Goal: Transaction & Acquisition: Purchase product/service

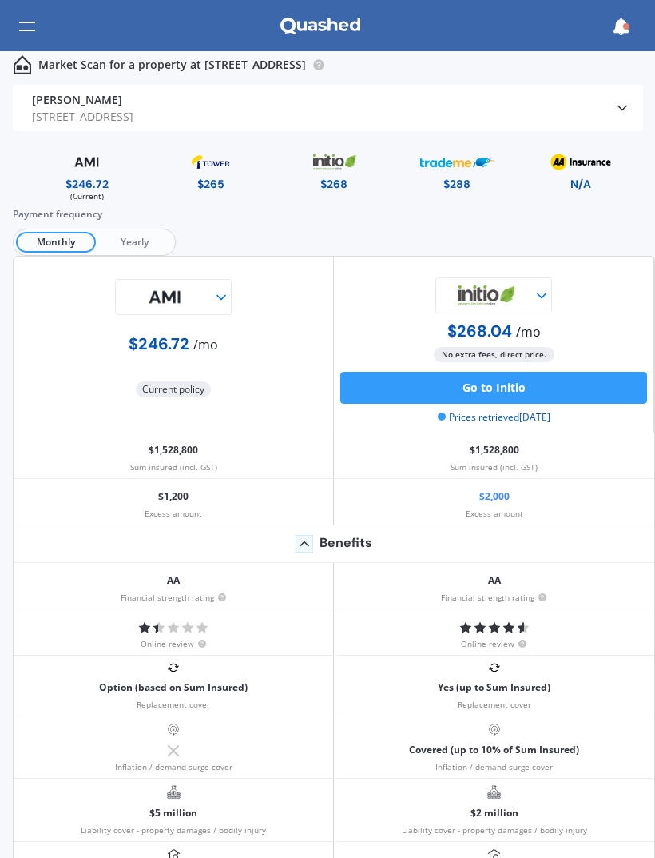
click at [32, 18] on div at bounding box center [27, 26] width 16 height 30
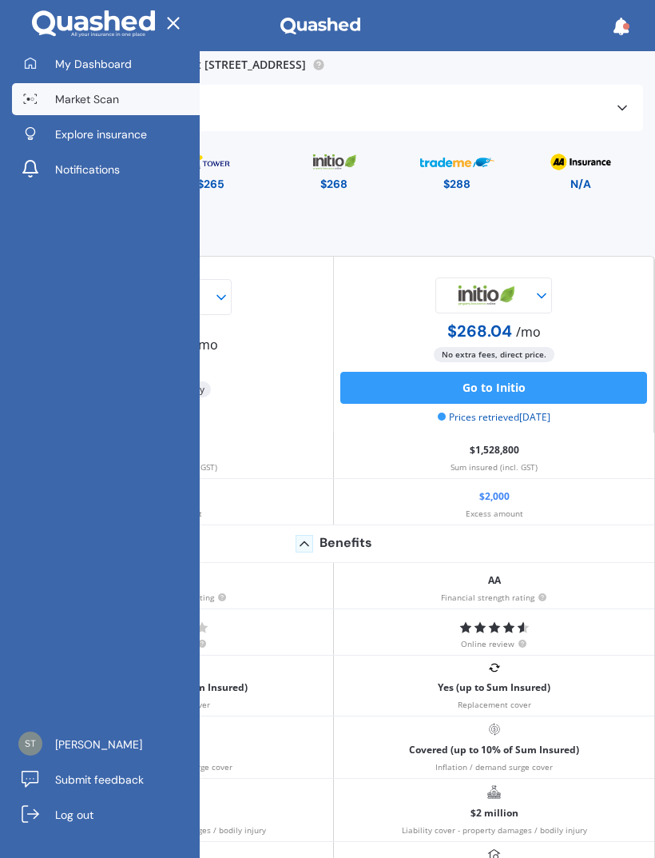
click at [106, 66] on span "My Dashboard" at bounding box center [93, 64] width 77 height 16
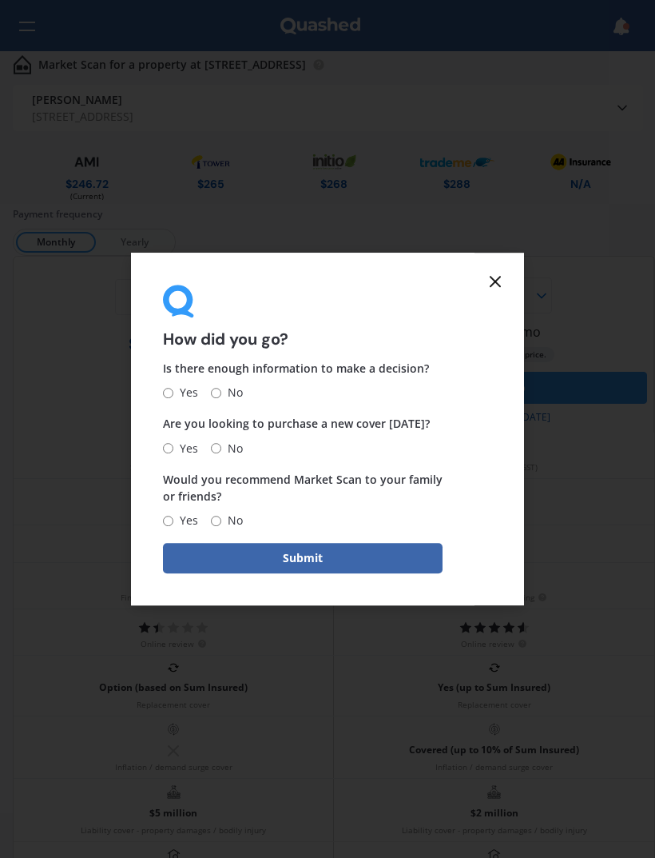
click at [497, 289] on icon at bounding box center [495, 281] width 19 height 19
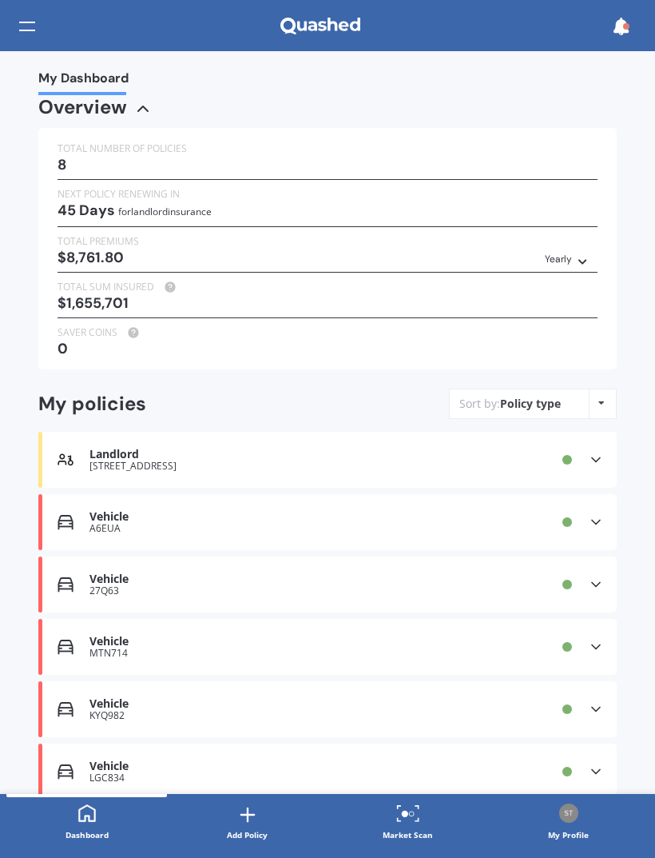
click at [250, 819] on icon at bounding box center [248, 814] width 22 height 22
click at [34, 19] on div at bounding box center [27, 26] width 16 height 30
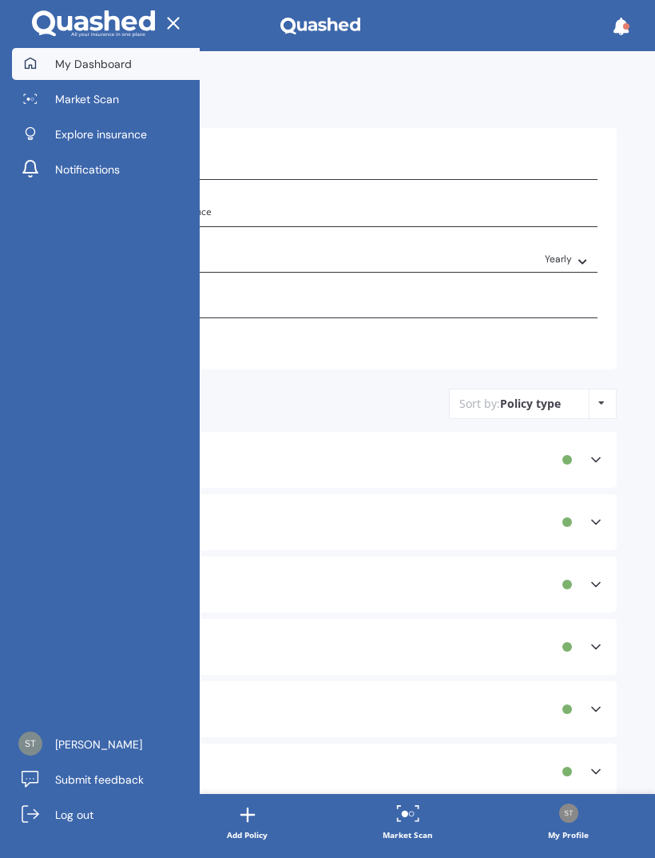
click at [113, 138] on span "Explore insurance" at bounding box center [101, 134] width 92 height 16
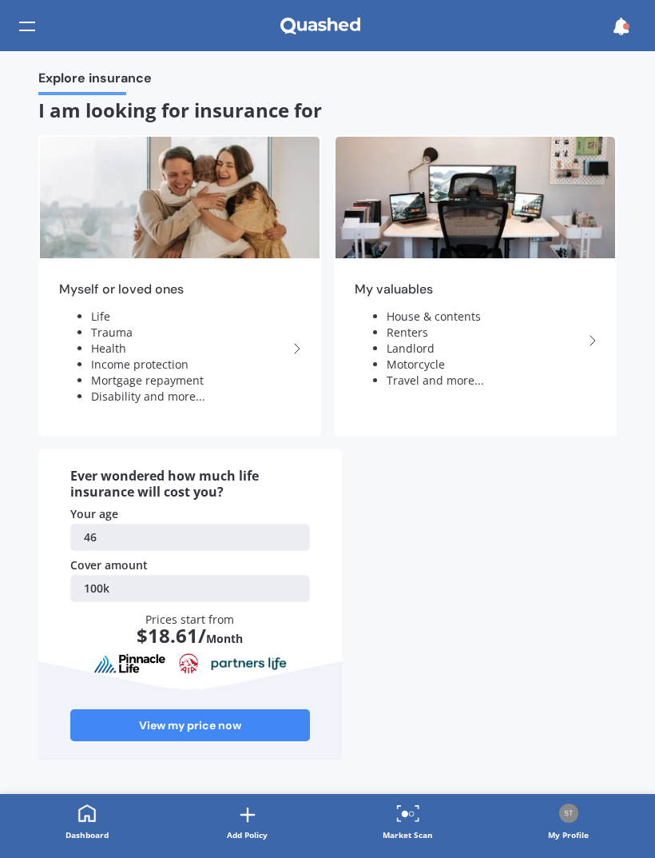
click at [480, 378] on li "Travel and more..." at bounding box center [485, 380] width 197 height 16
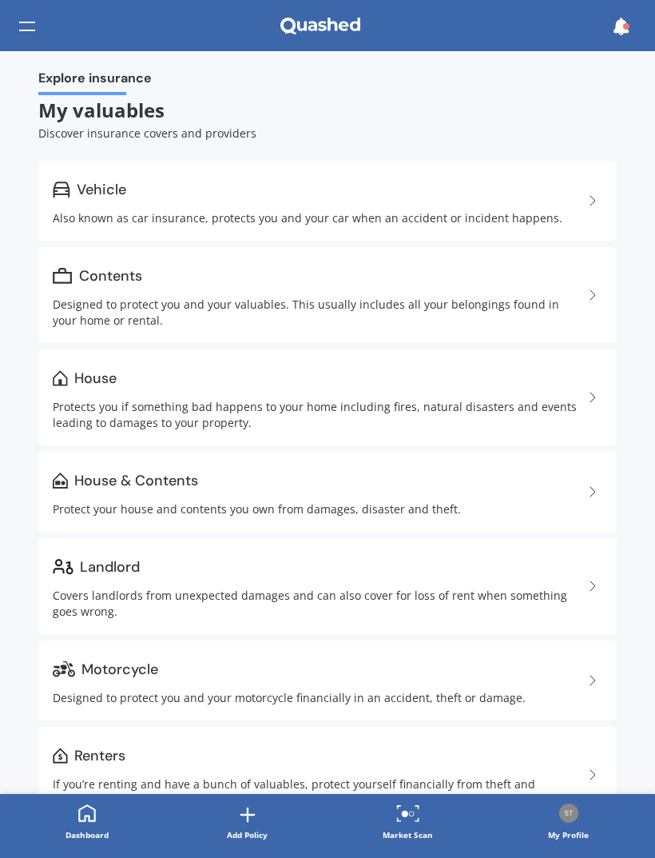
click at [506, 400] on div "Protects you if something bad happens to your home including fires, natural dis…" at bounding box center [318, 415] width 531 height 32
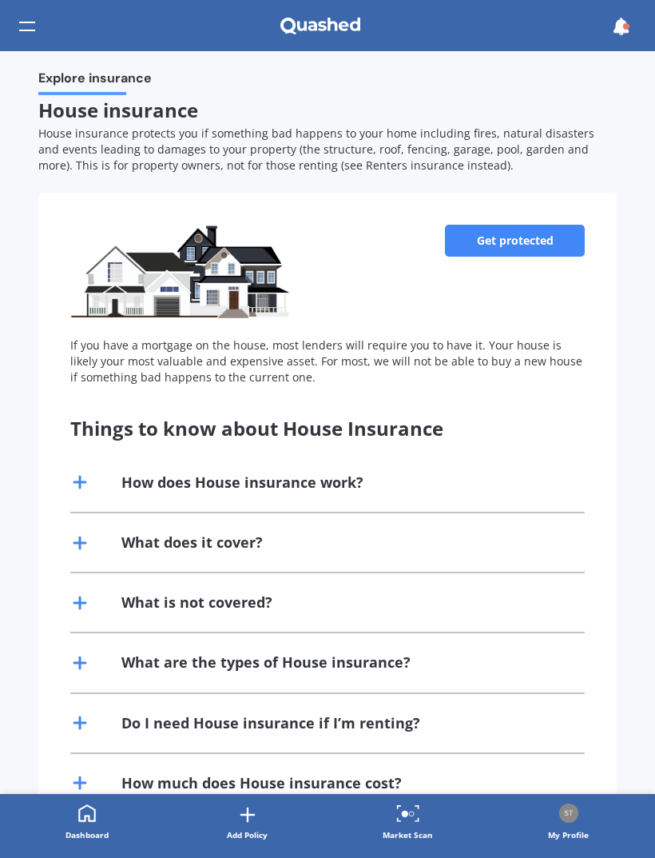
click at [540, 230] on link "Get protected" at bounding box center [515, 241] width 140 height 32
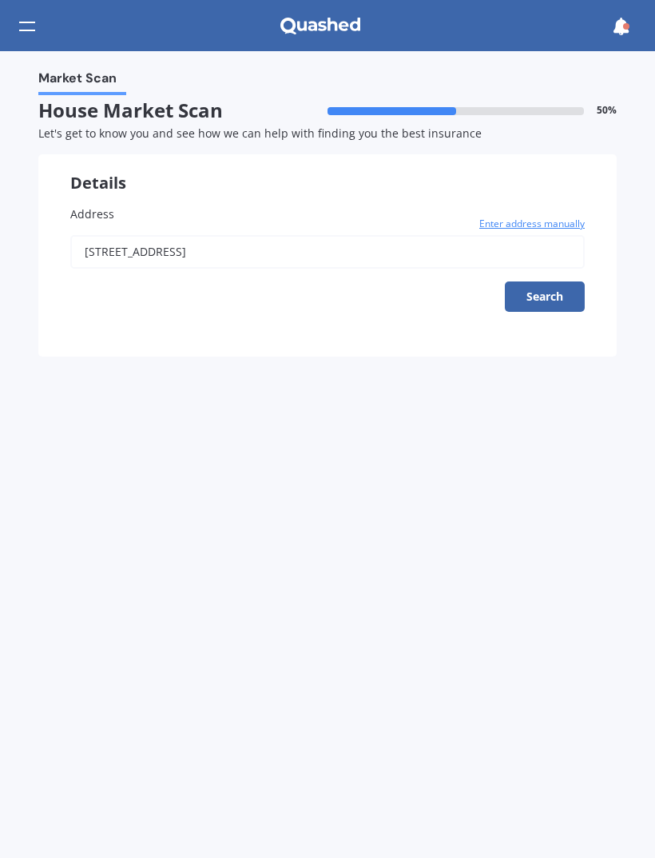
click at [356, 249] on input "7 Valley Heights Lane, Pukekohe 2120" at bounding box center [327, 252] width 515 height 34
type input "7 Tealmere Grove, Maunu, Whangārei 0110"
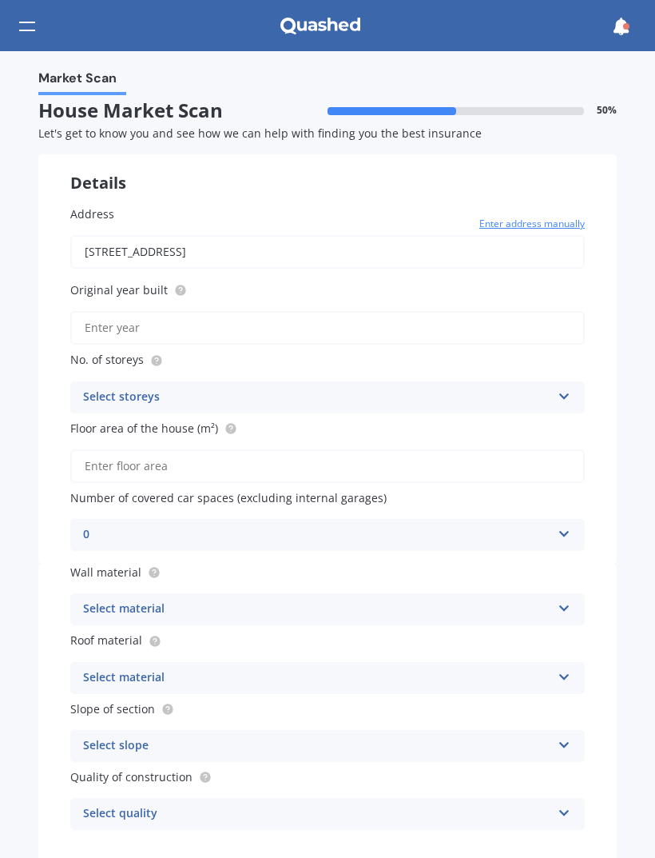
click at [230, 316] on input "Original year built" at bounding box center [327, 328] width 515 height 34
type input "2001"
click at [567, 388] on icon at bounding box center [565, 393] width 14 height 11
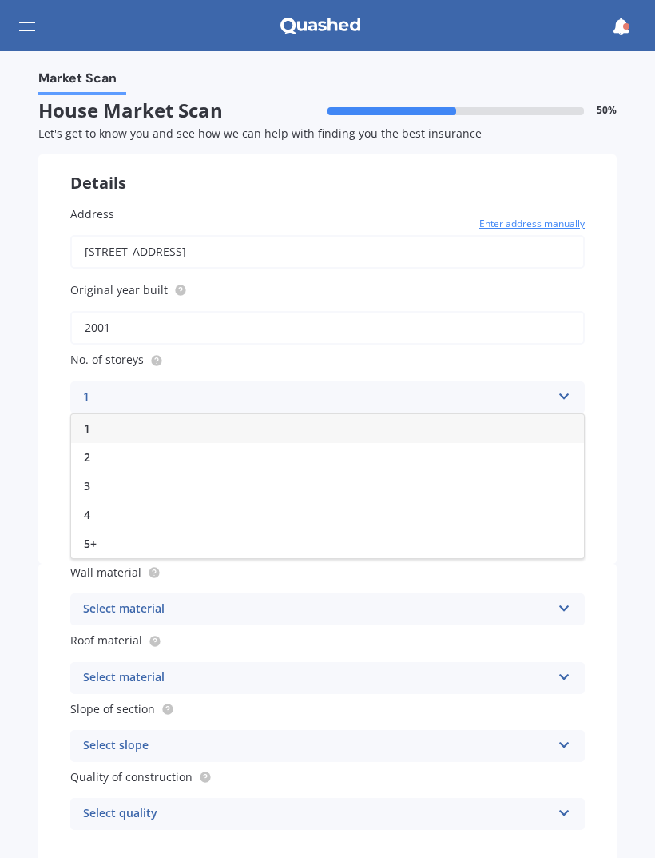
click at [148, 419] on div "1" at bounding box center [327, 428] width 513 height 29
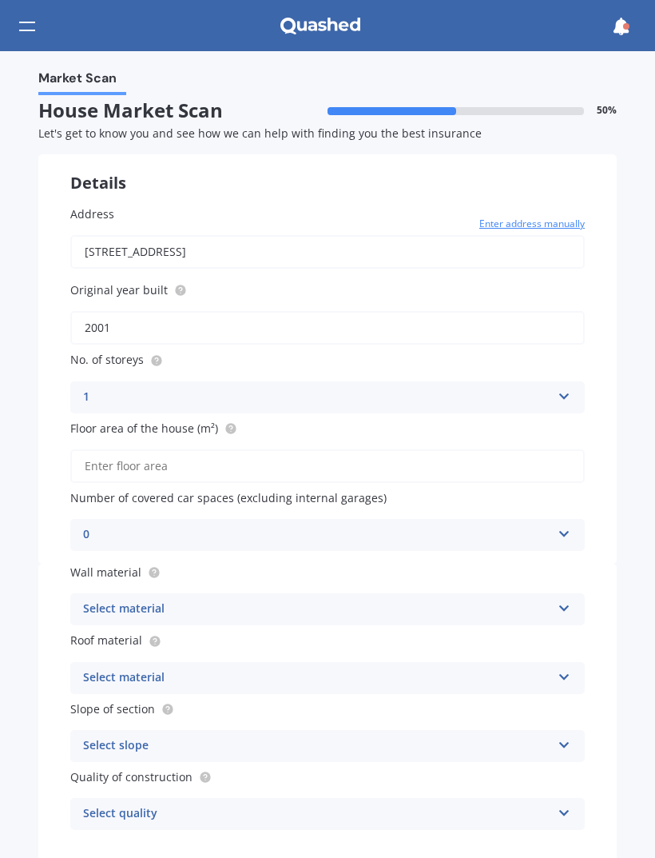
click at [217, 462] on input "Floor area of the house (m²)" at bounding box center [327, 466] width 515 height 34
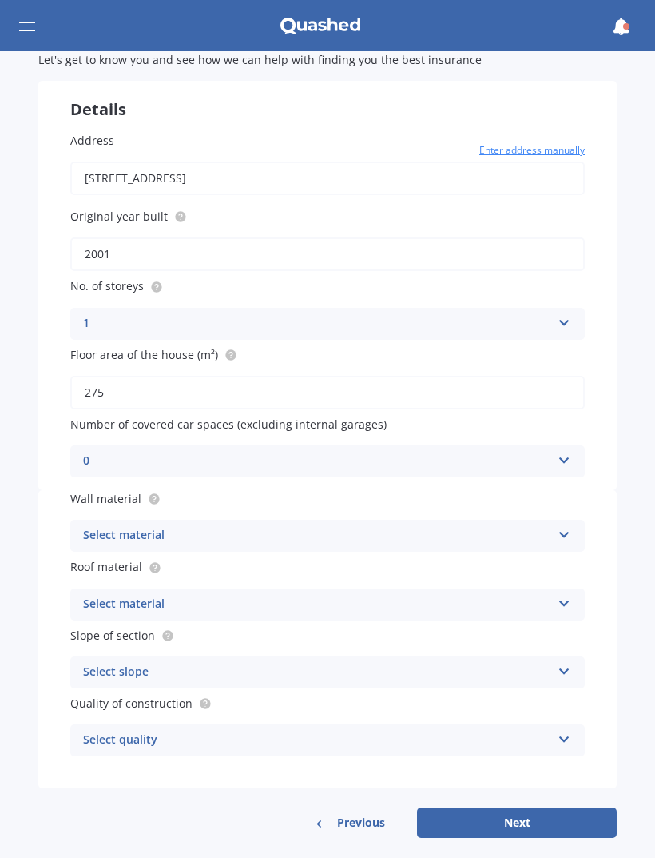
scroll to position [74, 0]
type input "275"
click at [566, 454] on icon at bounding box center [565, 457] width 14 height 11
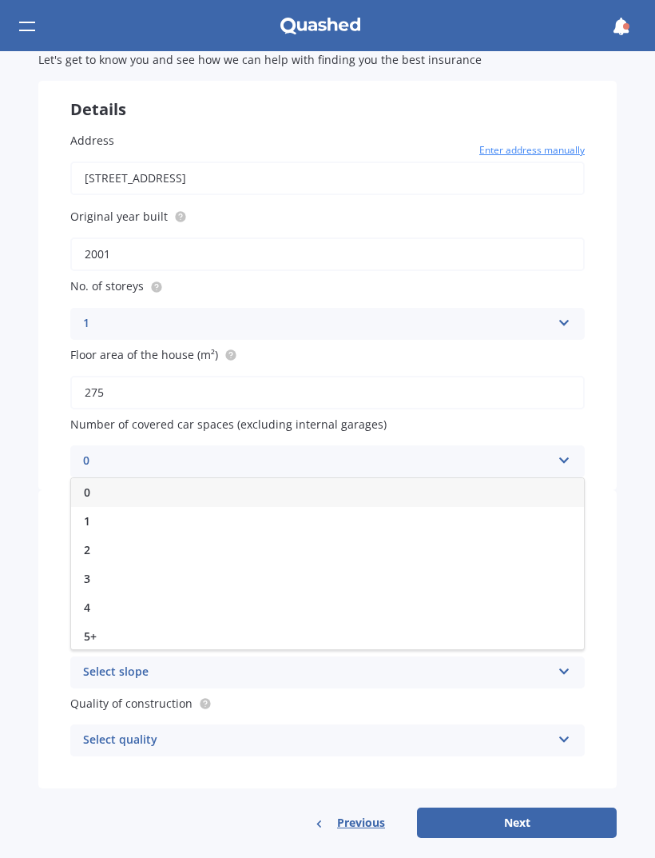
click at [125, 514] on div "1" at bounding box center [327, 521] width 513 height 29
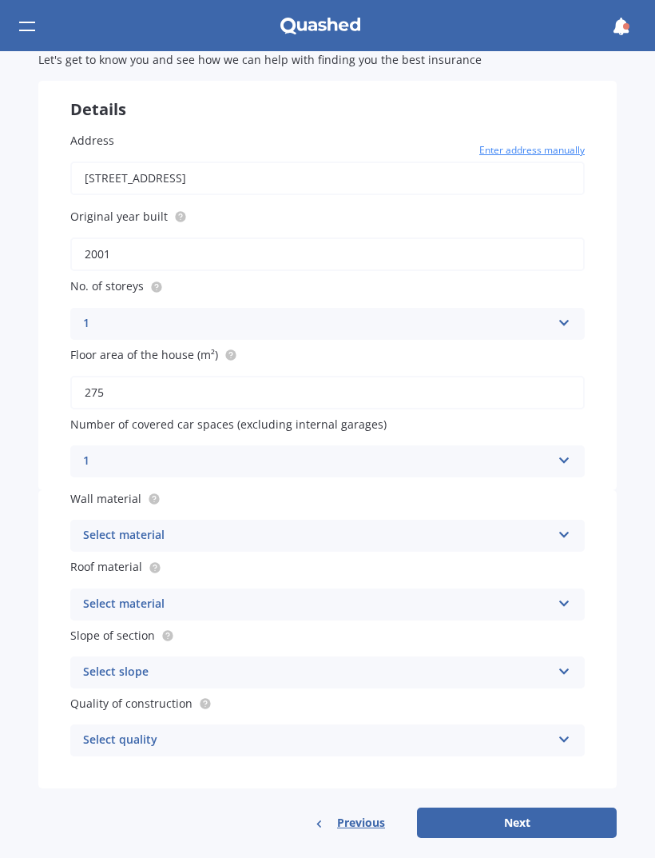
click at [571, 526] on icon at bounding box center [565, 531] width 14 height 11
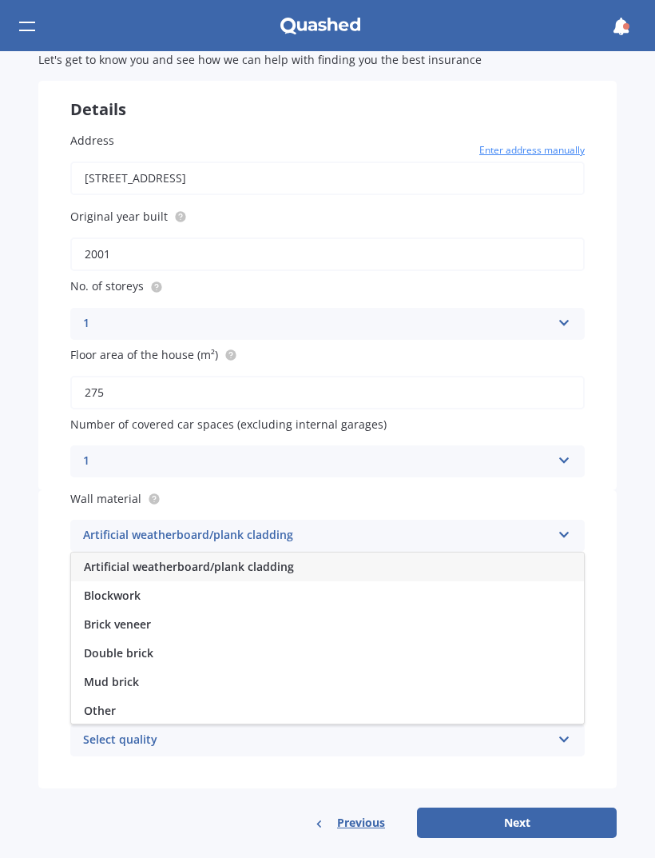
click at [139, 587] on span "Blockwork" at bounding box center [112, 594] width 57 height 15
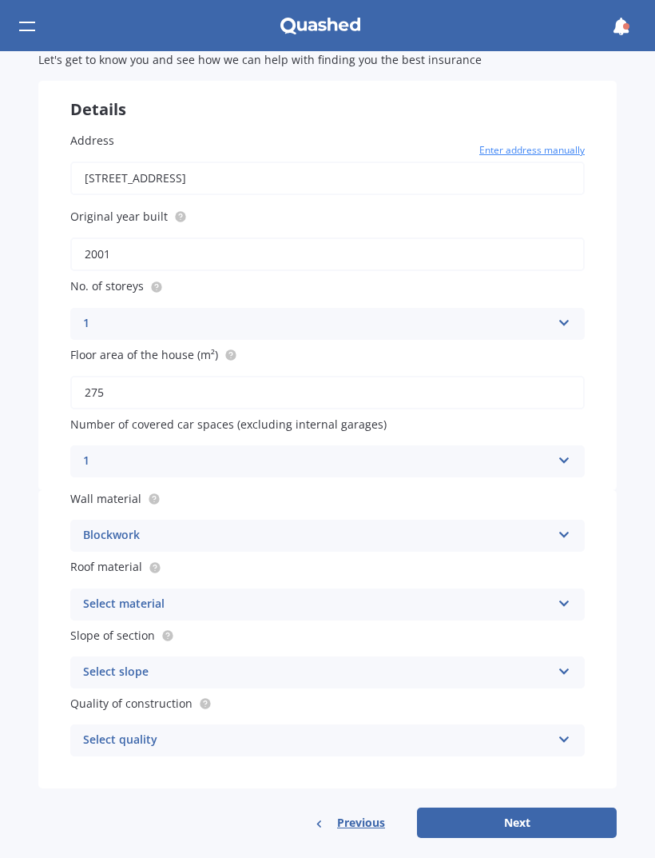
click at [569, 595] on icon at bounding box center [565, 600] width 14 height 11
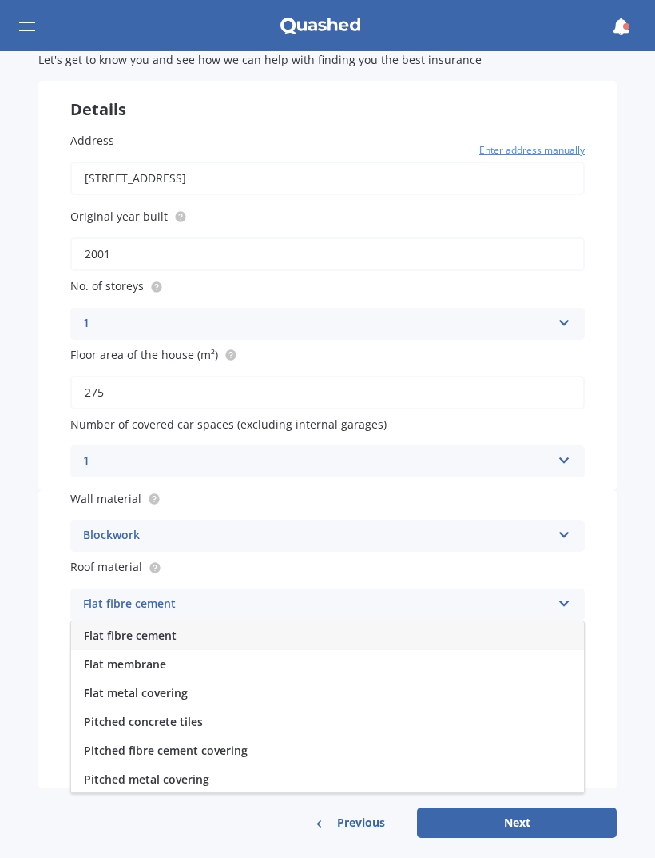
click at [238, 769] on div "Pitched metal covering" at bounding box center [327, 779] width 513 height 29
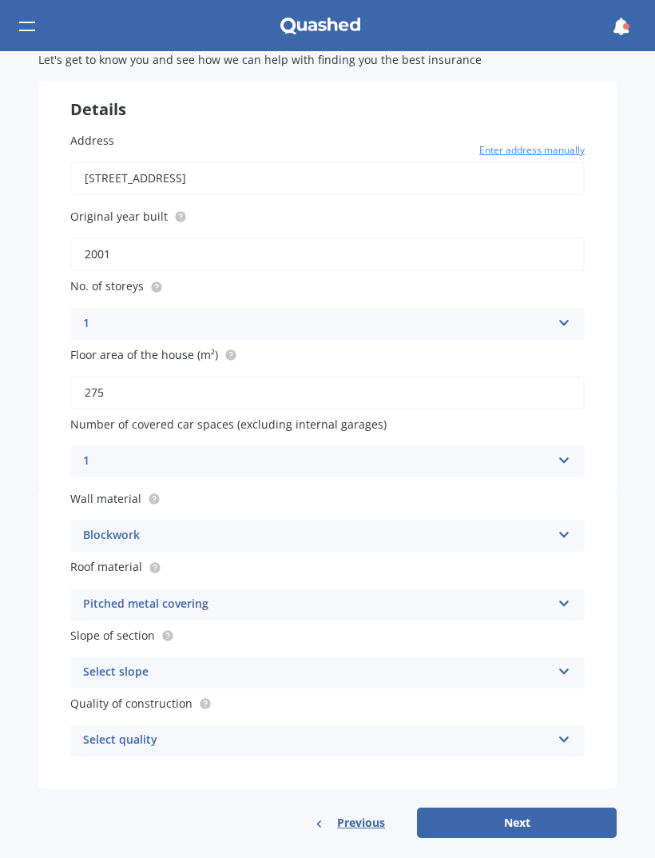
click at [562, 663] on icon at bounding box center [565, 668] width 14 height 11
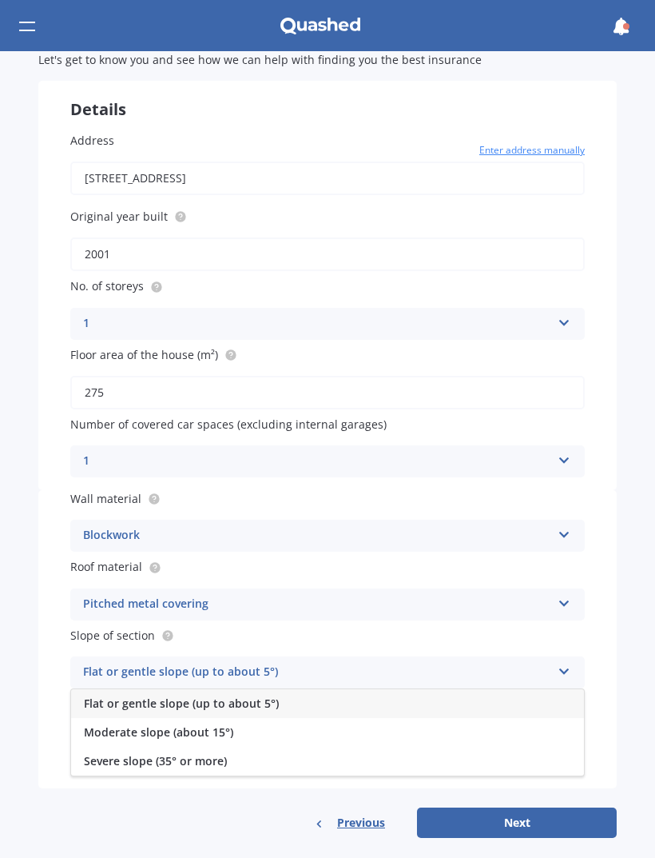
click at [396, 690] on div "Flat or gentle slope (up to about 5°)" at bounding box center [327, 703] width 513 height 29
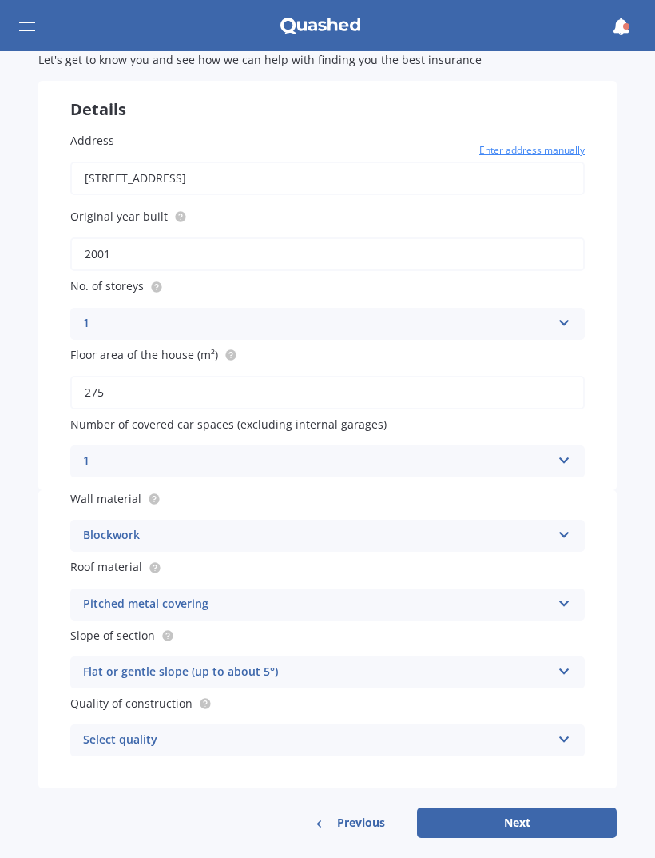
click at [570, 730] on icon at bounding box center [565, 735] width 14 height 11
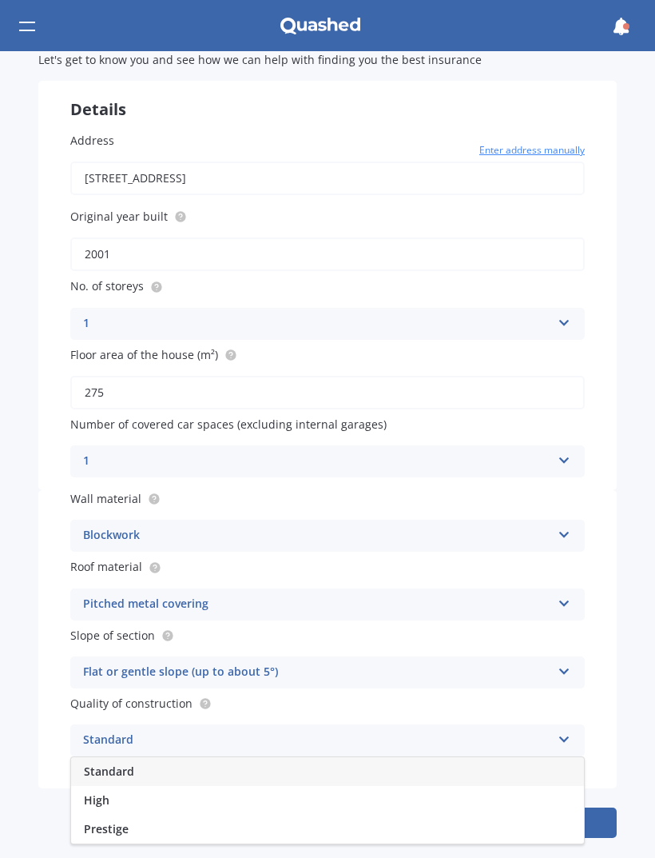
click at [501, 757] on div "Standard" at bounding box center [327, 771] width 513 height 29
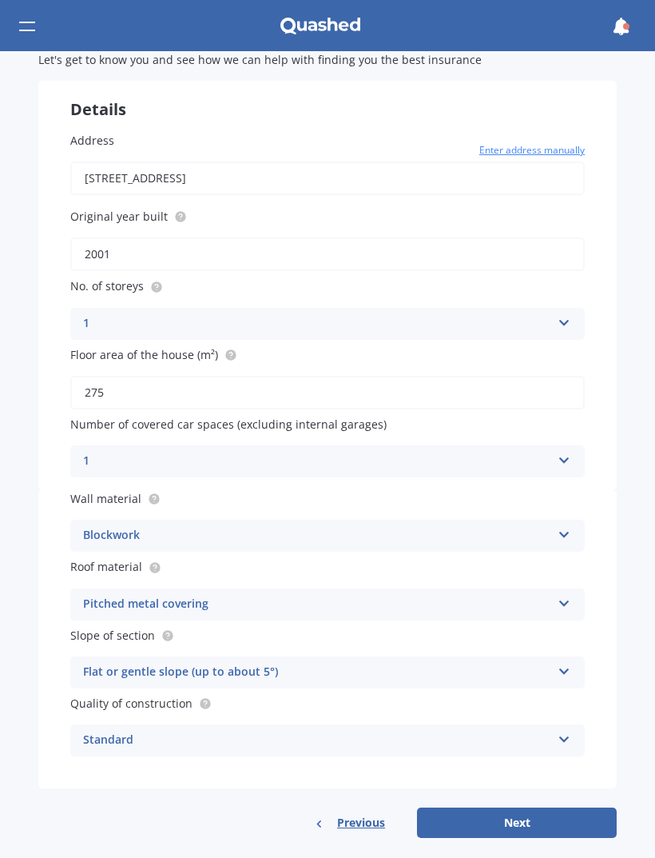
click at [543, 820] on button "Next" at bounding box center [517, 822] width 200 height 30
select select "07"
select select "06"
select select "1979"
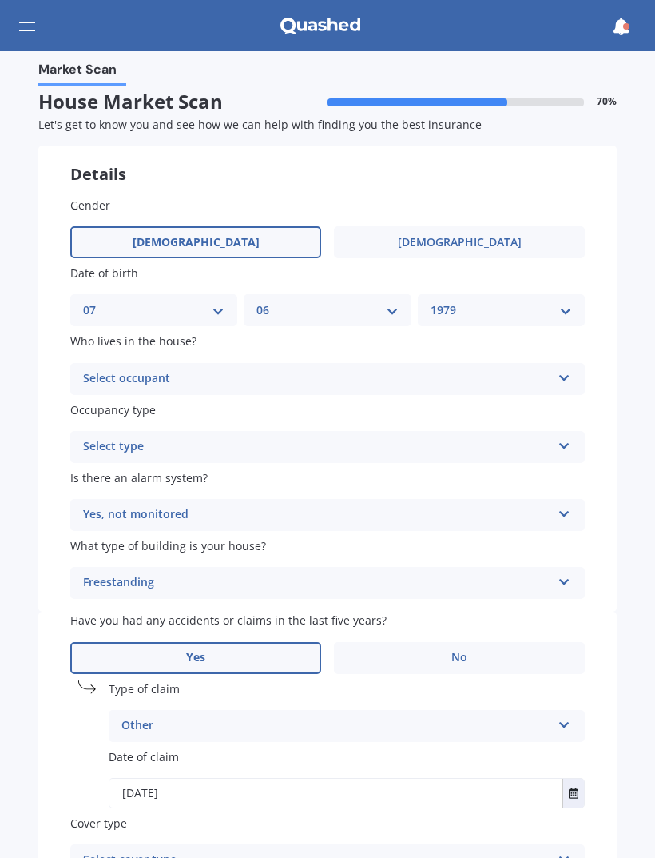
scroll to position [0, 0]
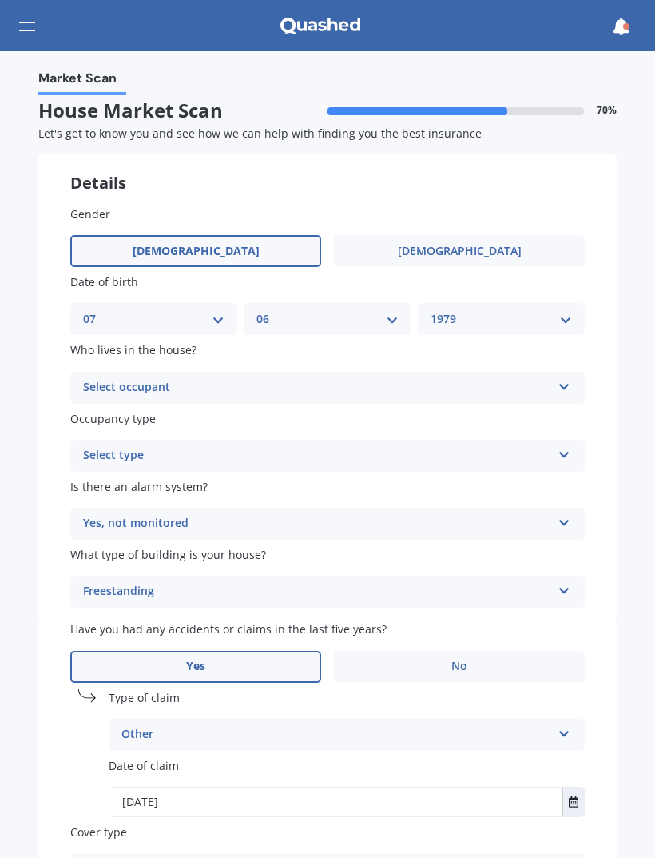
click at [569, 378] on icon at bounding box center [565, 383] width 14 height 11
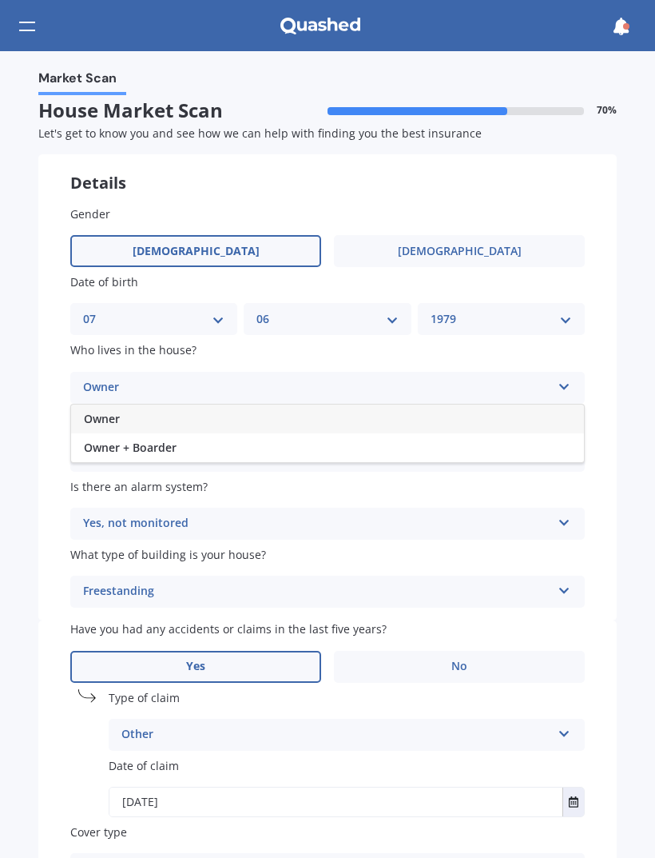
click at [543, 416] on div "Owner" at bounding box center [327, 418] width 513 height 29
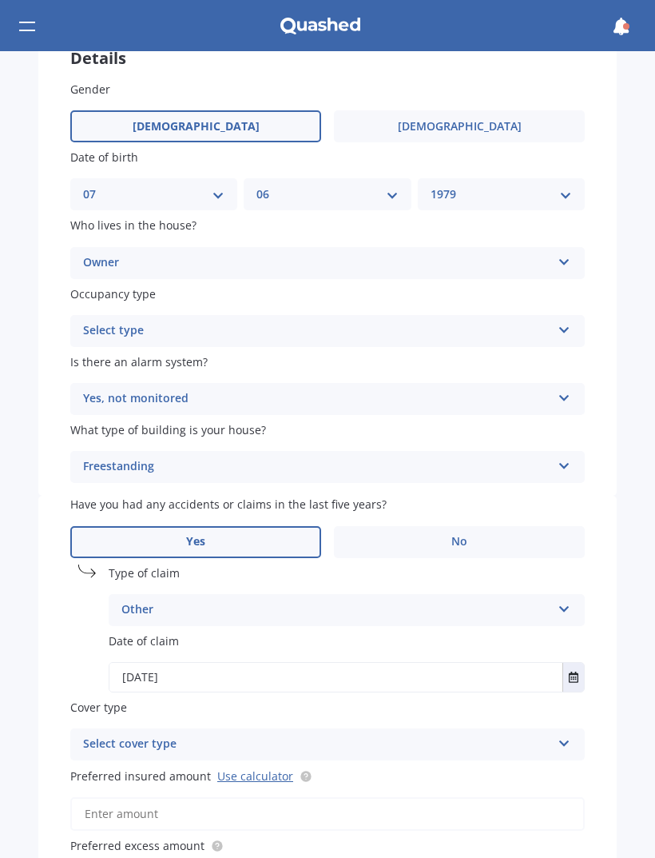
scroll to position [125, 0]
click at [567, 321] on icon at bounding box center [565, 326] width 14 height 11
click at [537, 354] on div "Permanent" at bounding box center [327, 362] width 513 height 29
click at [570, 389] on icon at bounding box center [565, 394] width 14 height 11
click at [538, 479] on div "No" at bounding box center [327, 487] width 513 height 29
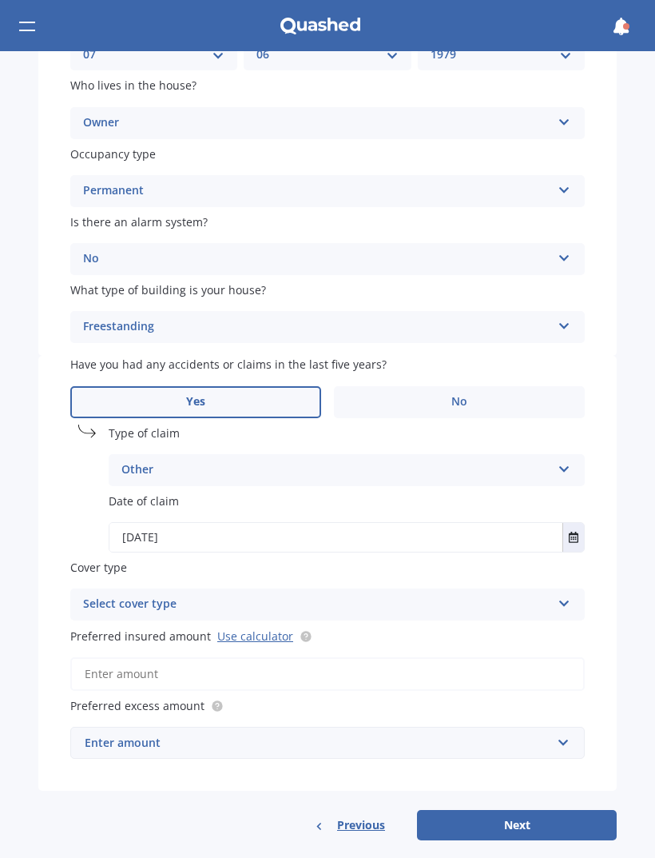
scroll to position [263, 0]
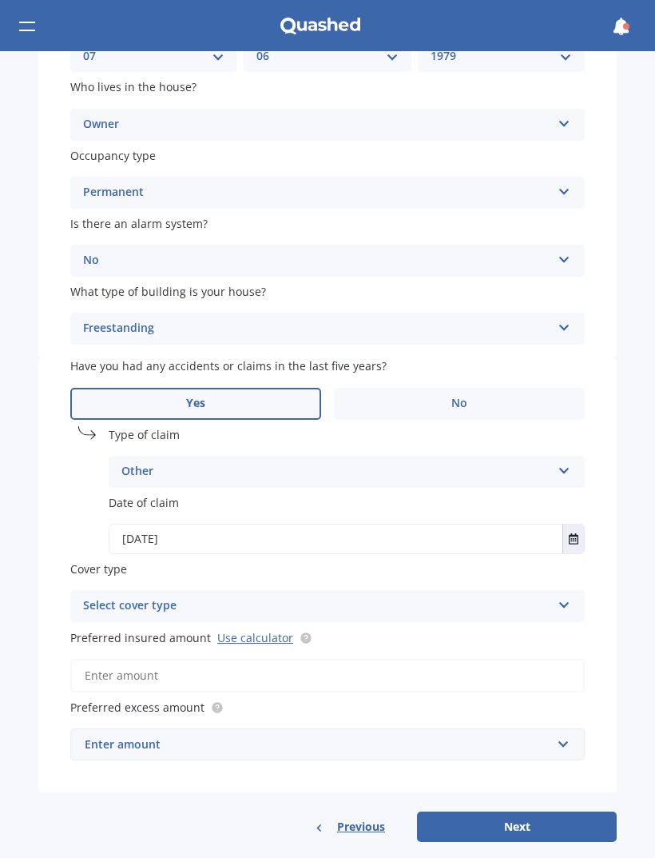
click at [563, 596] on icon at bounding box center [565, 601] width 14 height 11
click at [559, 596] on icon at bounding box center [565, 601] width 14 height 11
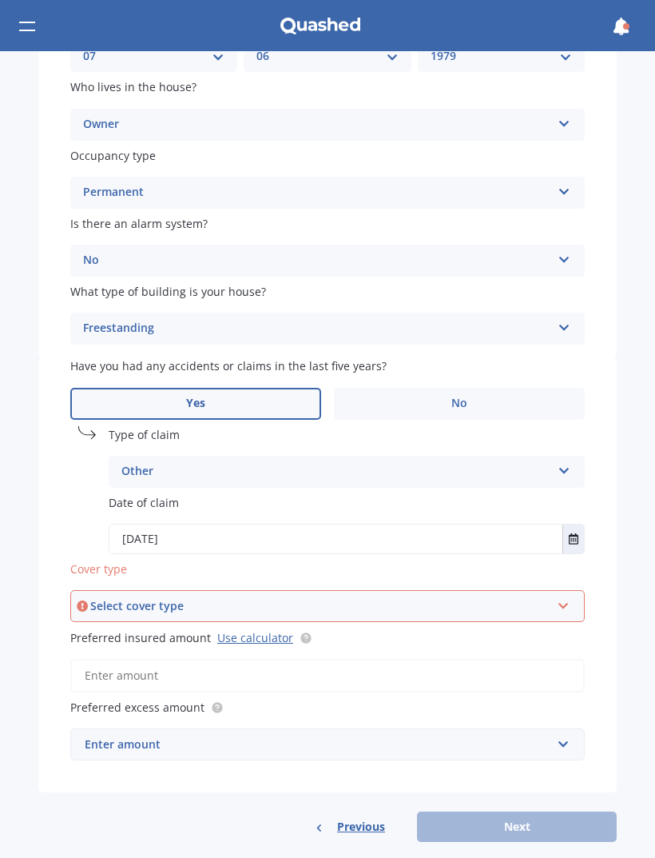
click at [569, 597] on icon at bounding box center [564, 602] width 14 height 11
click at [478, 622] on div "High" at bounding box center [327, 636] width 511 height 29
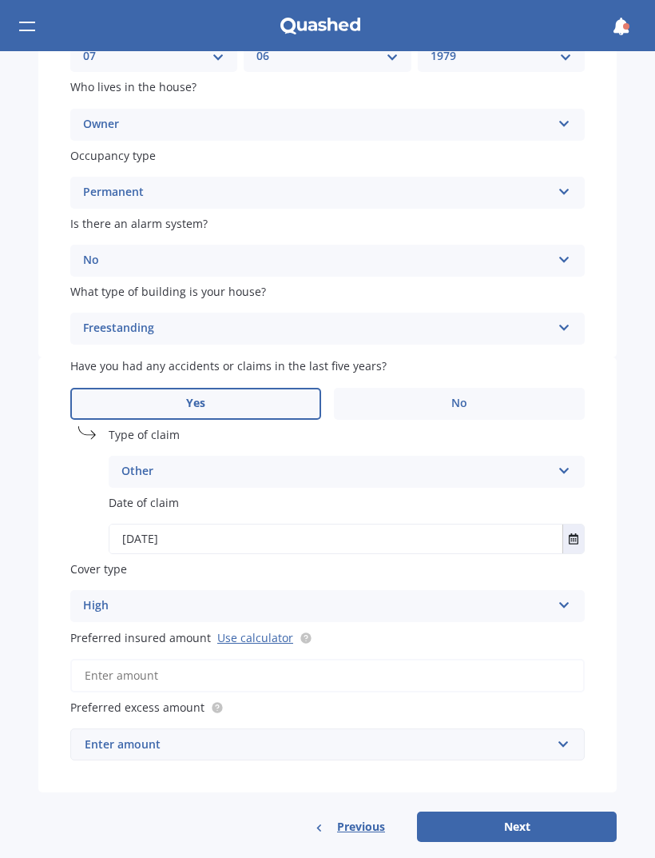
click at [175, 659] on input "Preferred insured amount Use calculator" at bounding box center [327, 676] width 515 height 34
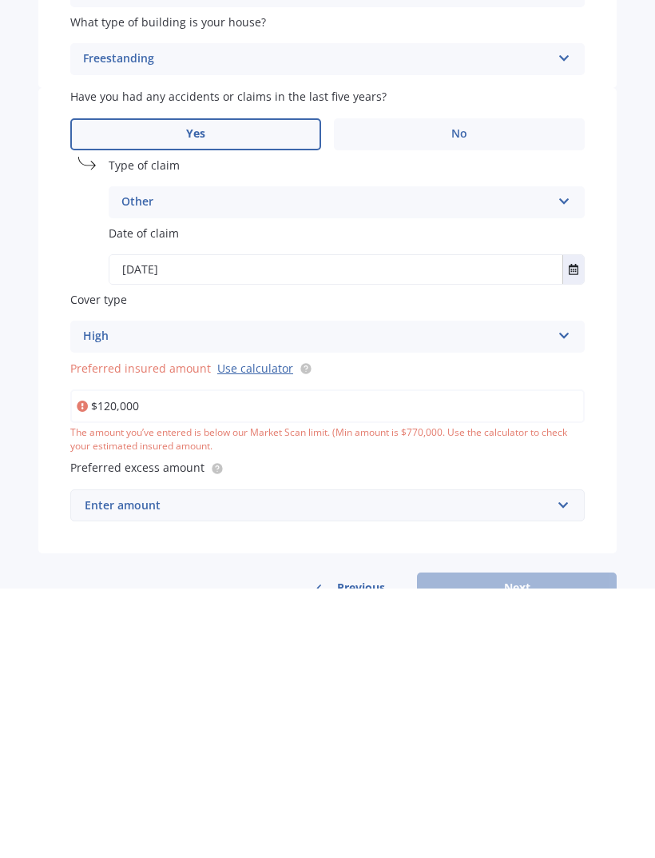
type input "$1,200,000"
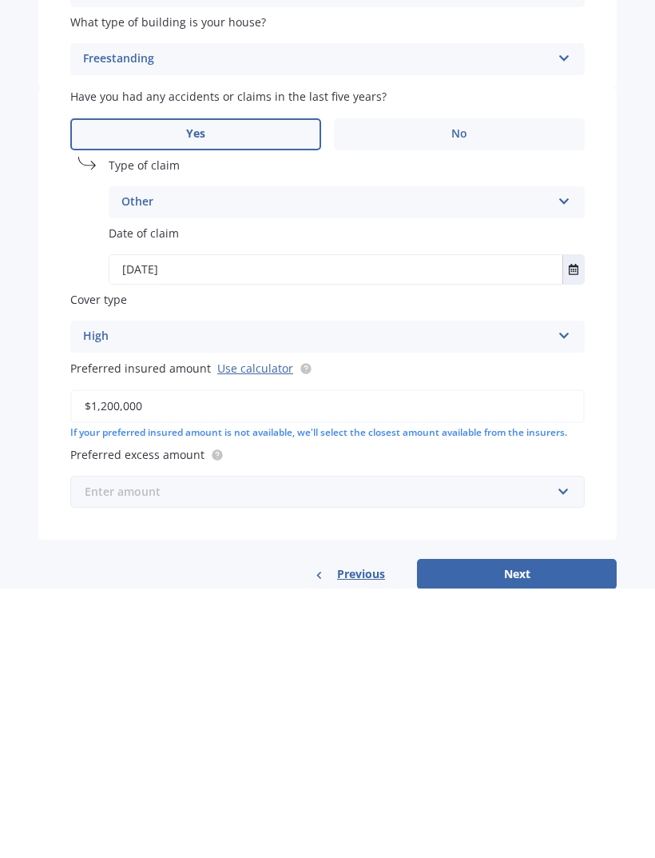
click at [568, 746] on input "text" at bounding box center [322, 761] width 500 height 30
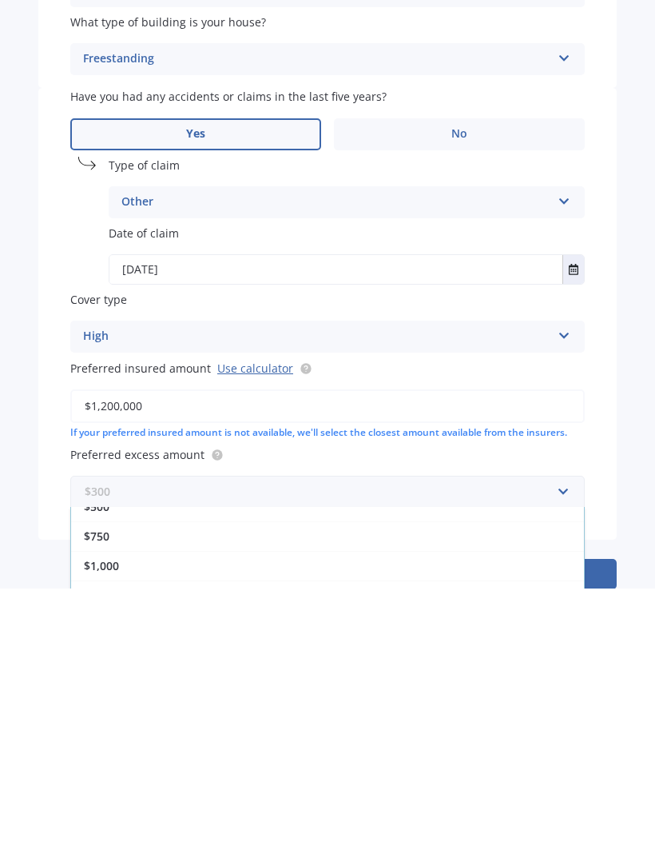
scroll to position [75, 0]
click at [399, 790] on div "$750" at bounding box center [327, 805] width 513 height 30
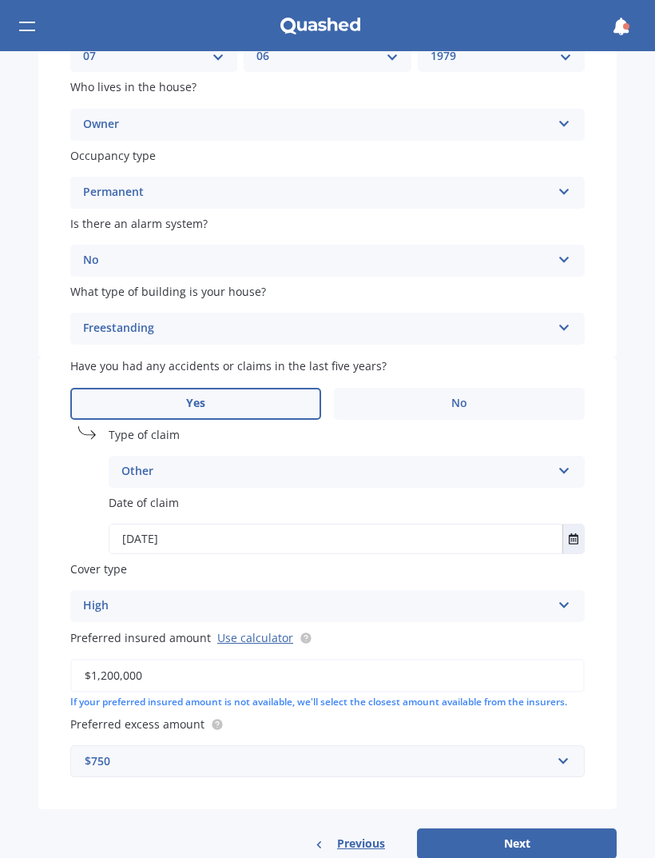
click at [535, 828] on button "Next" at bounding box center [517, 843] width 200 height 30
select select "07"
select select "06"
select select "1979"
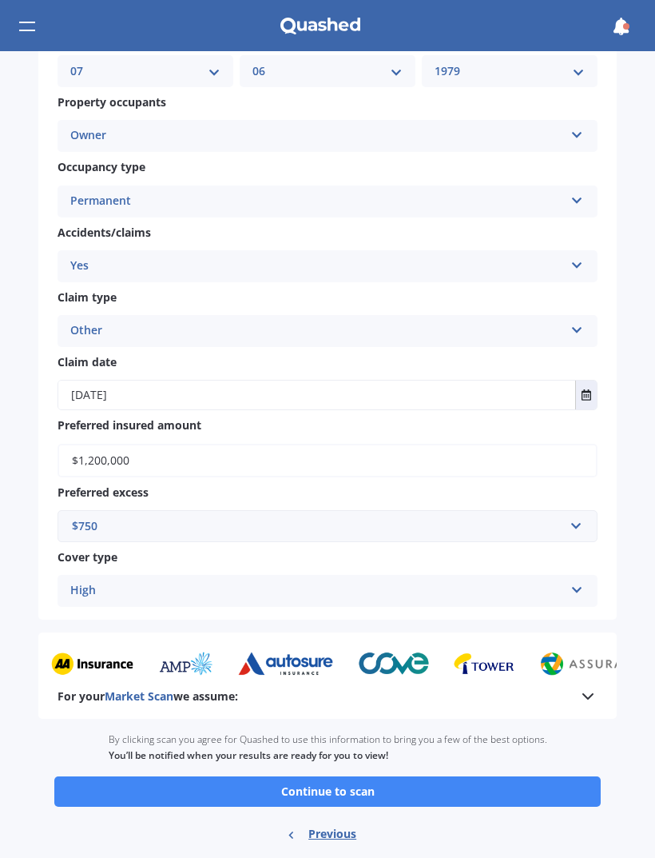
scroll to position [928, 0]
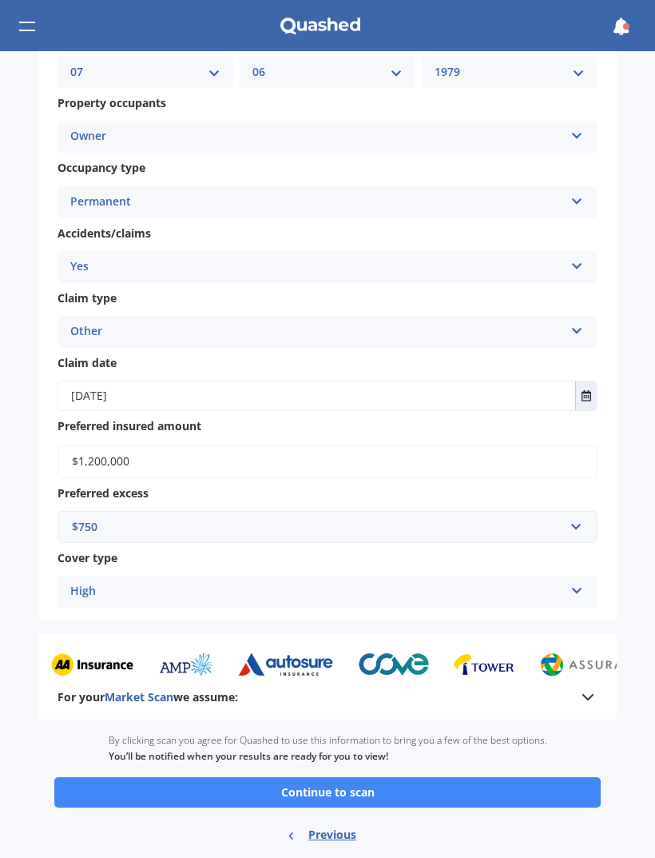
click at [381, 777] on button "Continue to scan" at bounding box center [327, 792] width 547 height 30
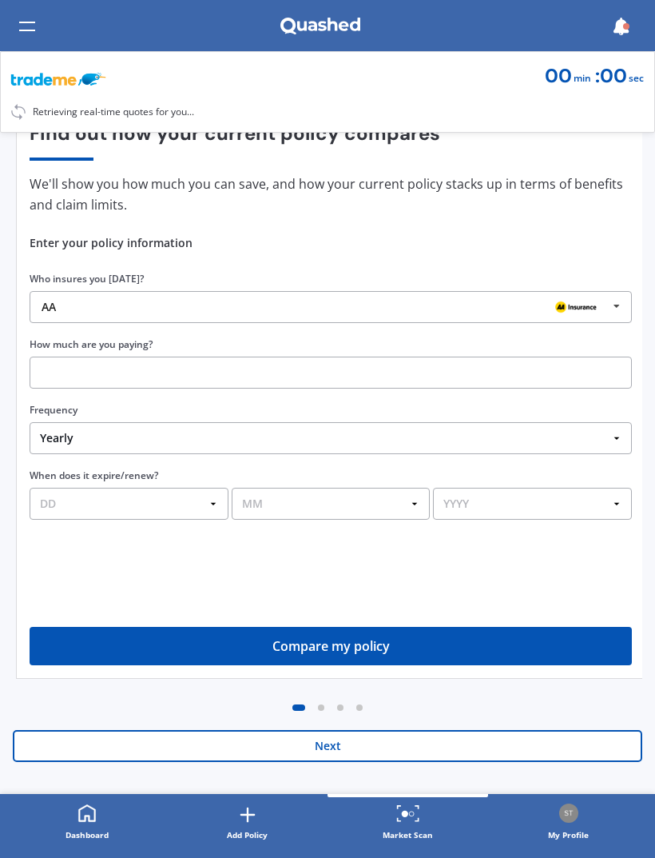
scroll to position [127, 0]
click at [294, 746] on button "Next" at bounding box center [328, 746] width 630 height 32
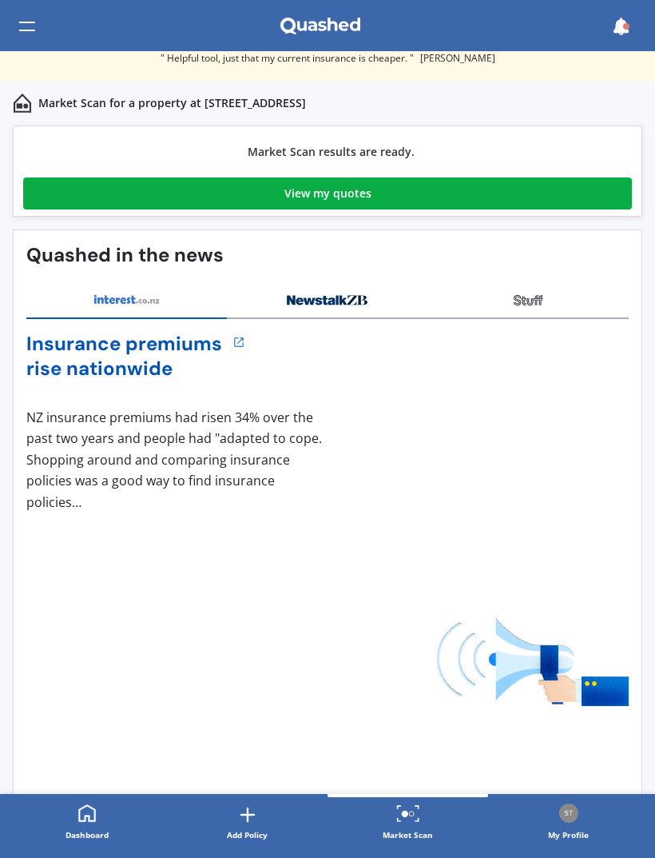
scroll to position [0, 0]
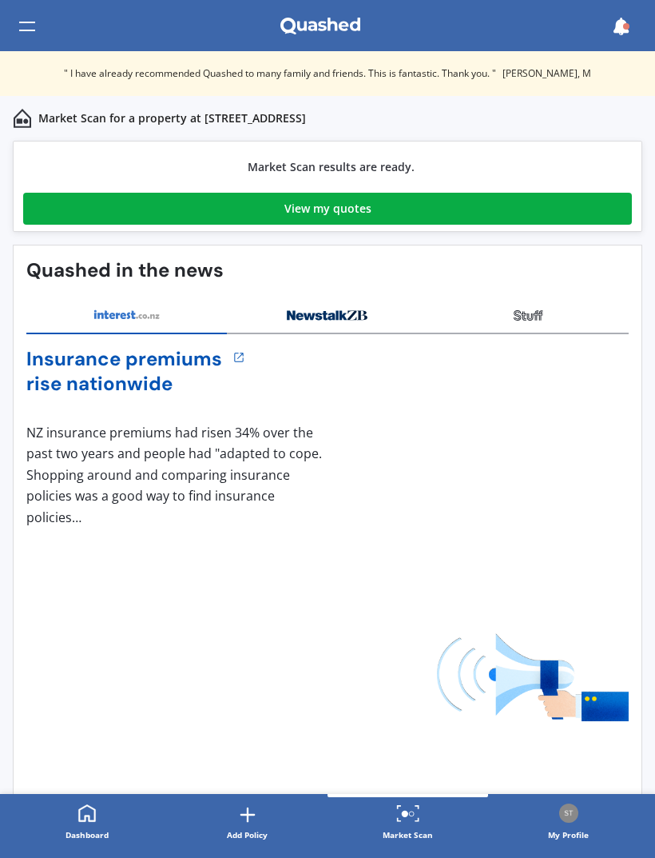
click at [288, 209] on div "View my quotes" at bounding box center [328, 209] width 87 height 32
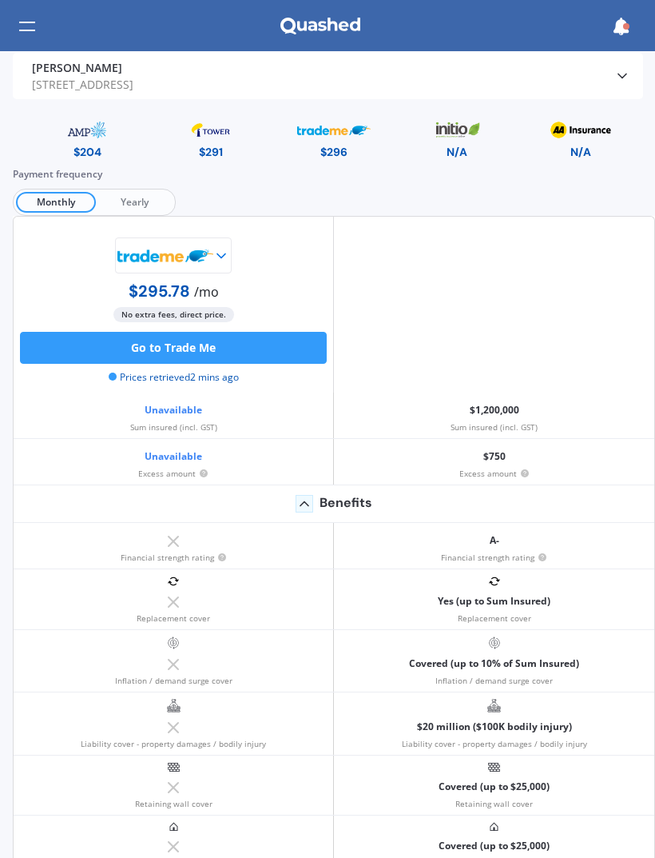
scroll to position [34, 0]
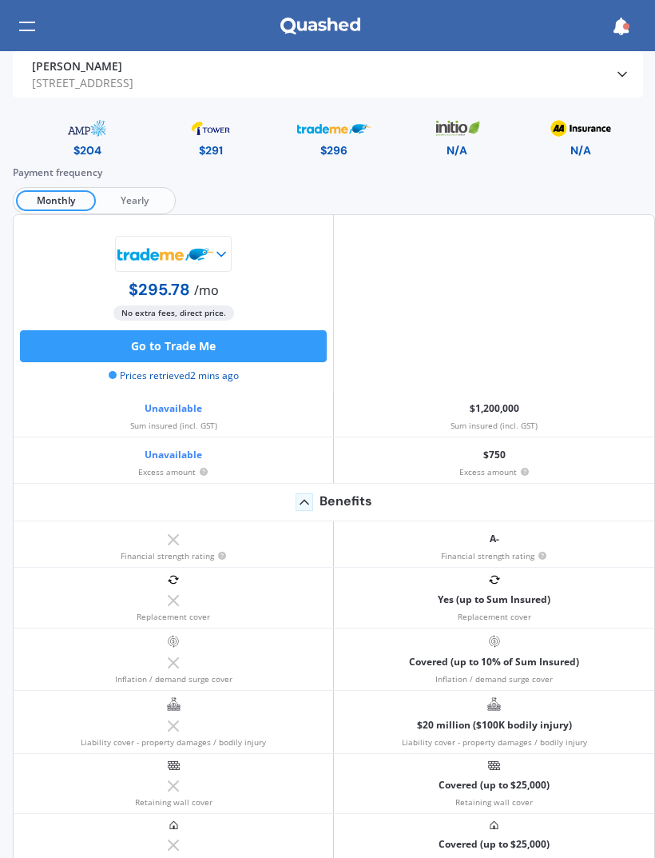
click at [105, 141] on img at bounding box center [87, 128] width 74 height 28
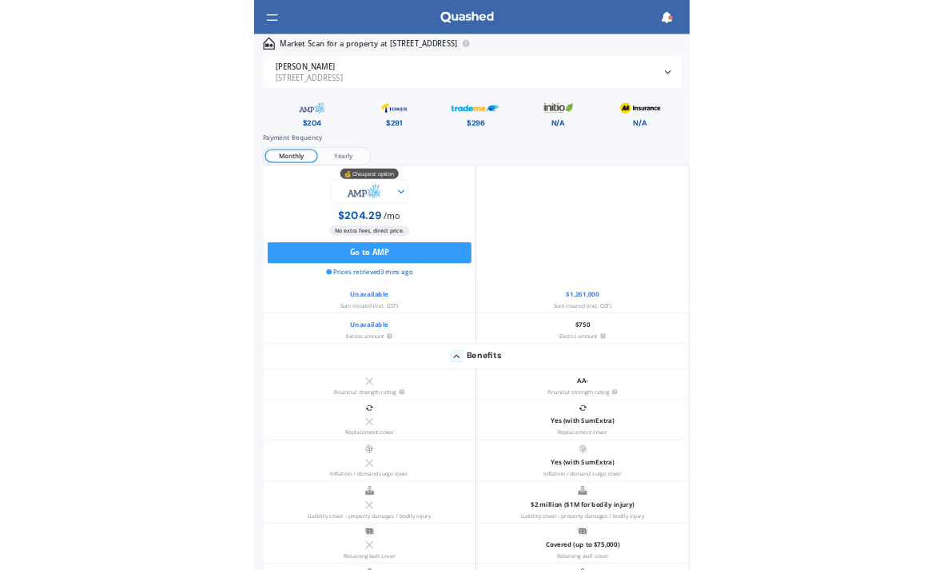
scroll to position [0, 0]
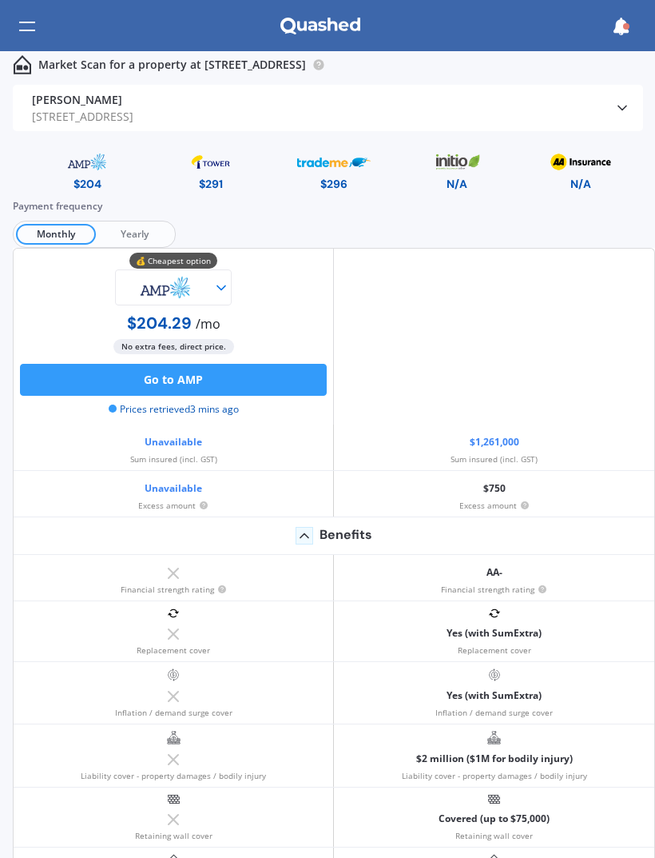
click at [226, 175] on img at bounding box center [210, 162] width 74 height 28
click at [100, 166] on img at bounding box center [87, 162] width 74 height 28
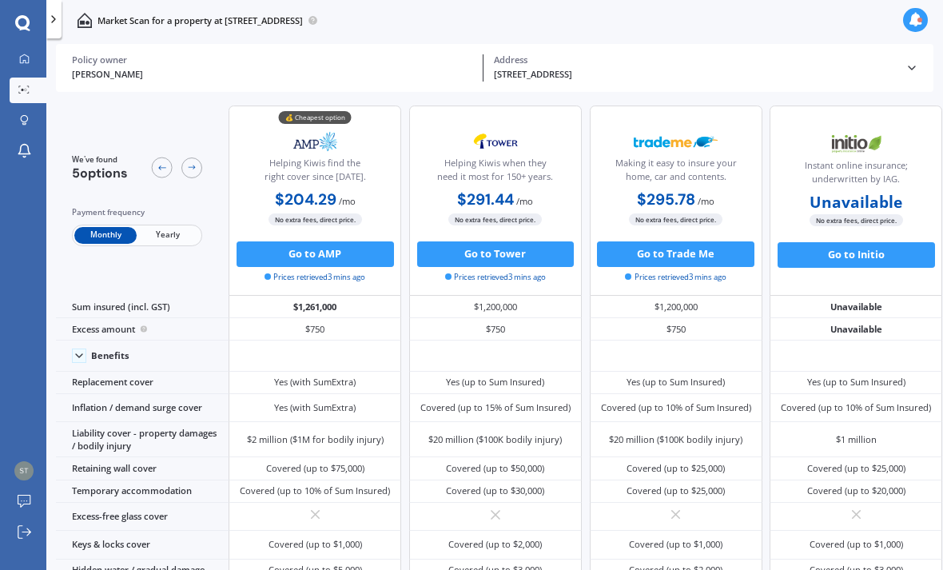
click at [145, 332] on div "Excess amount" at bounding box center [142, 329] width 173 height 22
click at [85, 361] on icon at bounding box center [79, 355] width 13 height 13
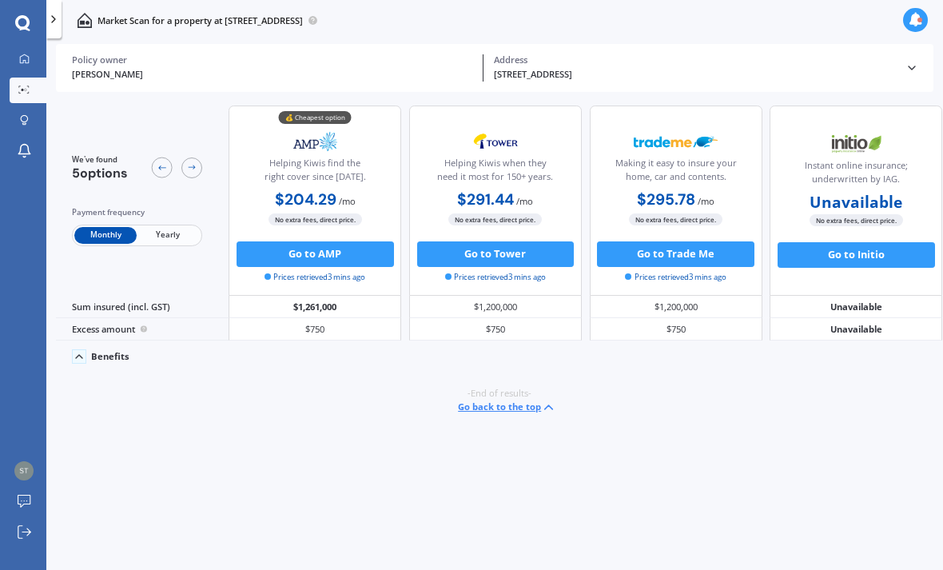
click at [82, 358] on icon at bounding box center [79, 356] width 13 height 13
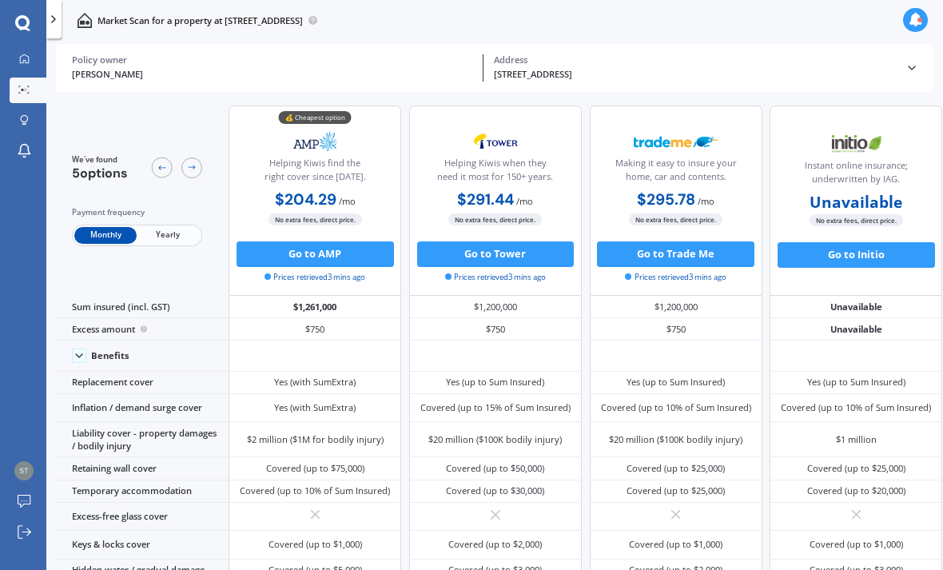
click at [167, 233] on span "Yearly" at bounding box center [168, 235] width 62 height 17
click at [99, 231] on span "Monthly" at bounding box center [105, 235] width 62 height 17
click at [29, 62] on icon at bounding box center [24, 58] width 9 height 9
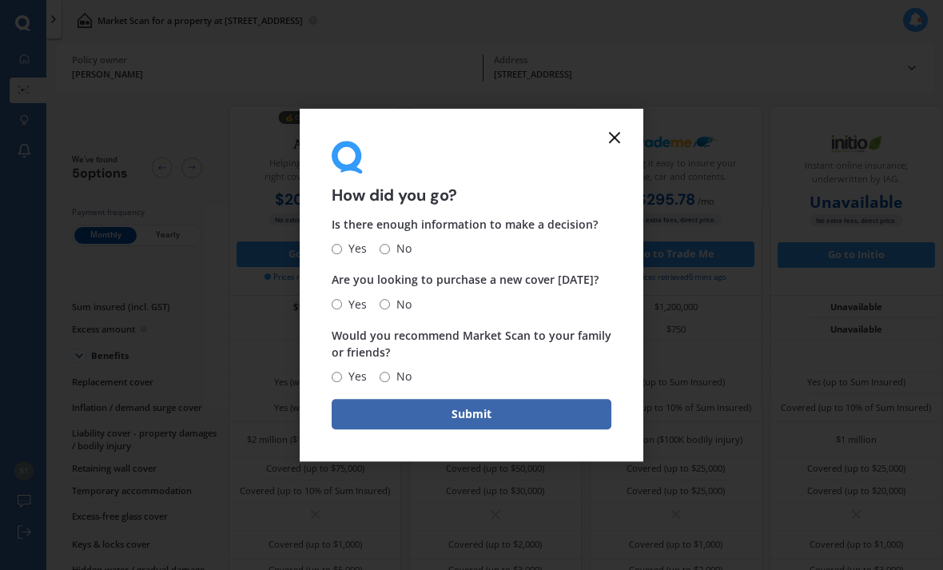
click at [339, 254] on input "Yes" at bounding box center [337, 249] width 10 height 10
radio input "true"
click at [340, 300] on input "Yes" at bounding box center [337, 304] width 10 height 10
radio input "true"
click at [339, 372] on input "Yes" at bounding box center [337, 377] width 10 height 10
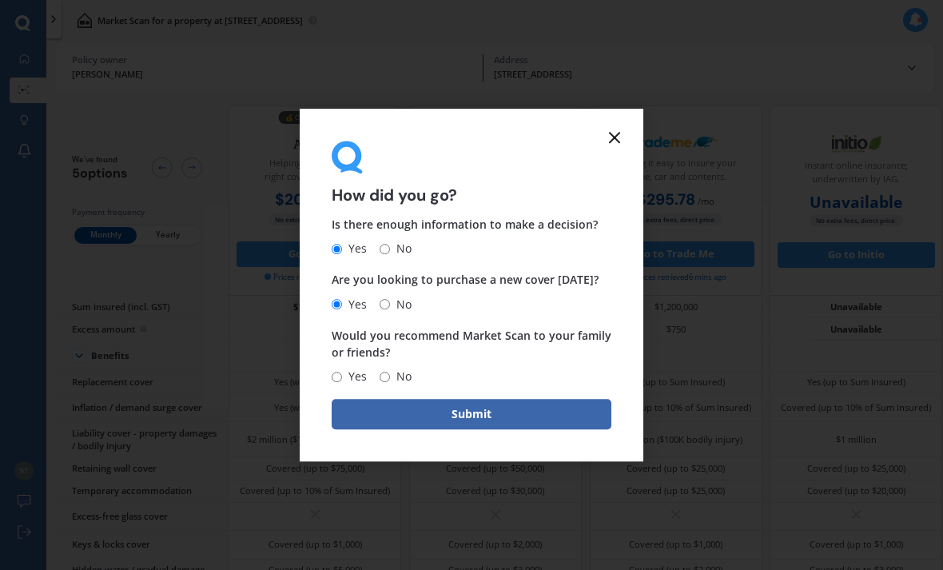
radio input "true"
click at [372, 424] on button "Submit" at bounding box center [472, 414] width 280 height 30
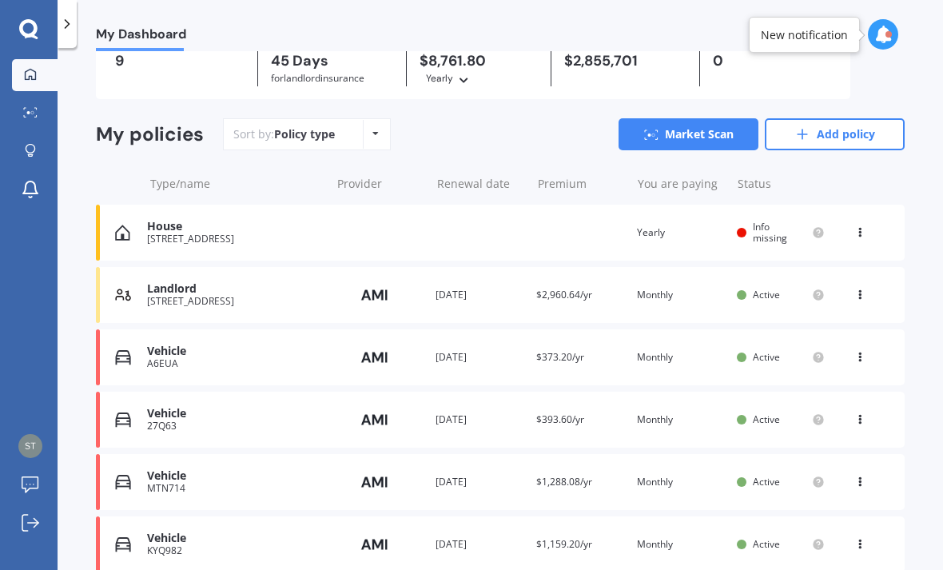
scroll to position [85, 0]
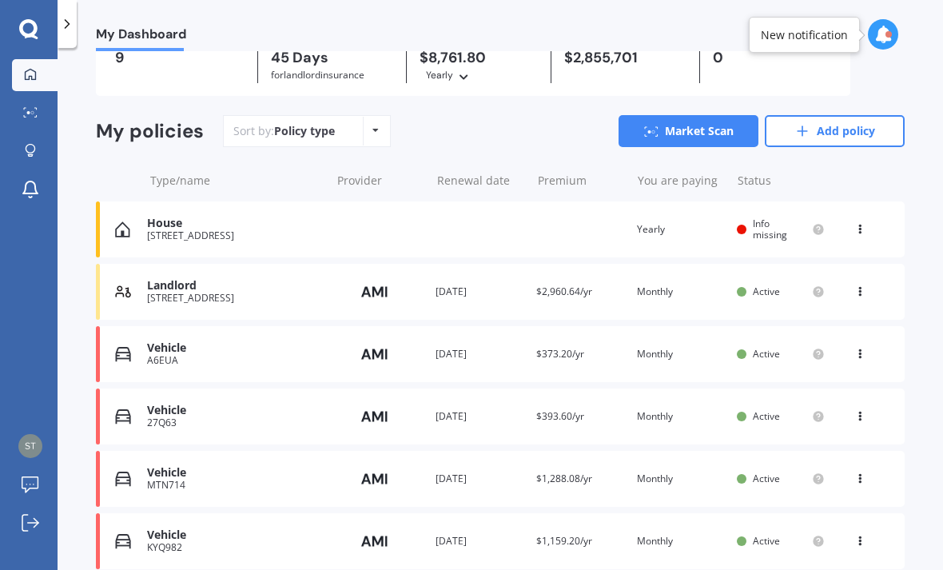
click at [655, 132] on link "Market Scan" at bounding box center [689, 131] width 140 height 32
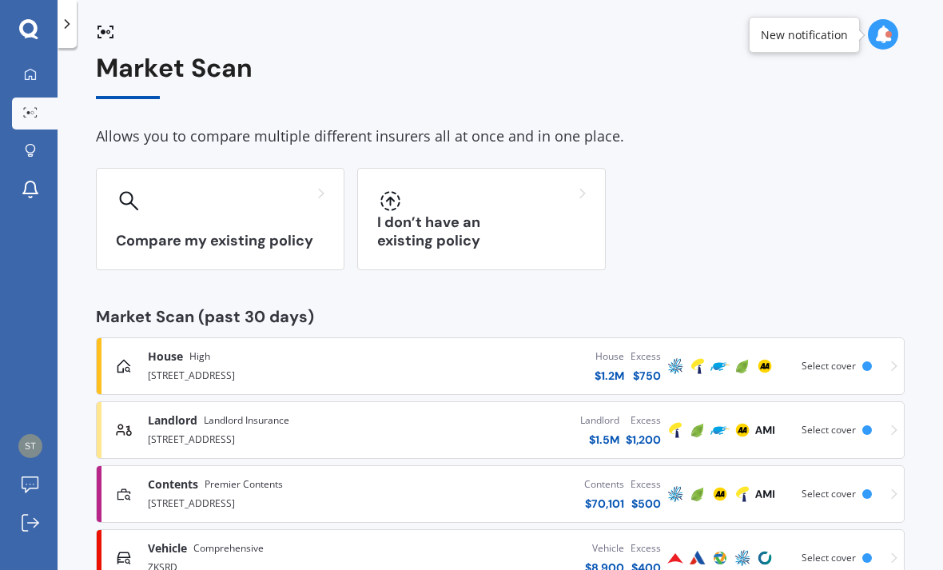
scroll to position [16, 0]
click at [229, 430] on div "7 Valley Heights Lane, Pukekohe 2120" at bounding box center [269, 438] width 242 height 19
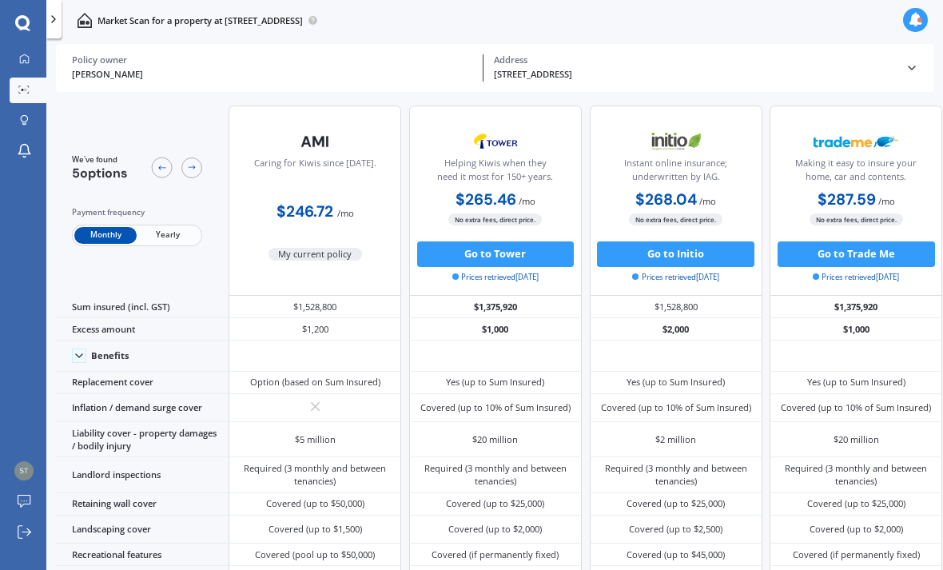
scroll to position [0, 0]
click at [26, 94] on icon at bounding box center [23, 90] width 11 height 8
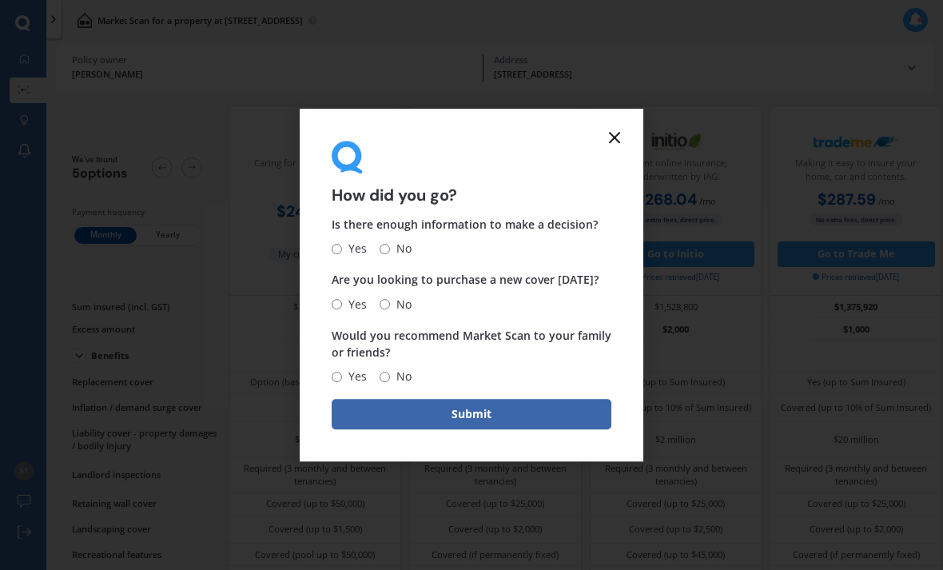
click at [611, 142] on line at bounding box center [615, 138] width 10 height 10
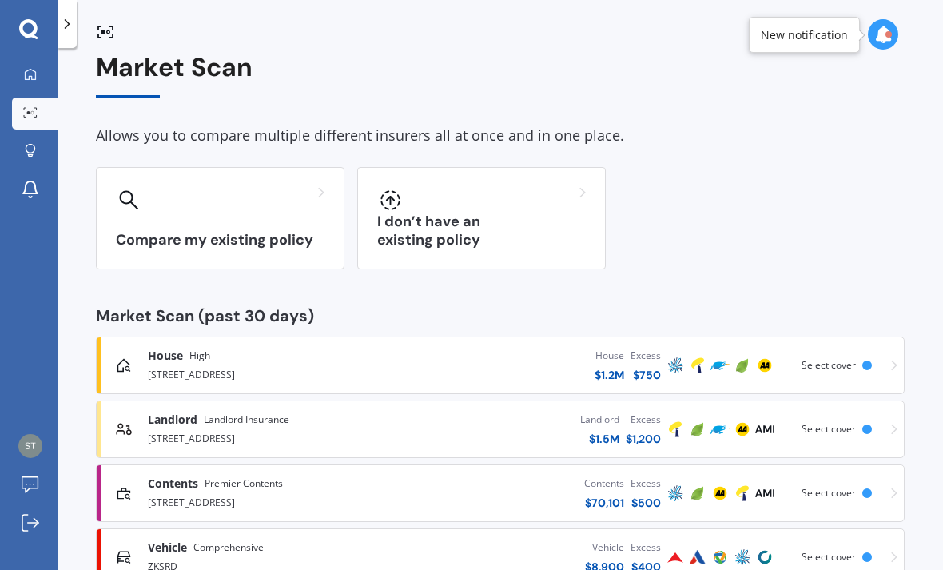
scroll to position [16, 0]
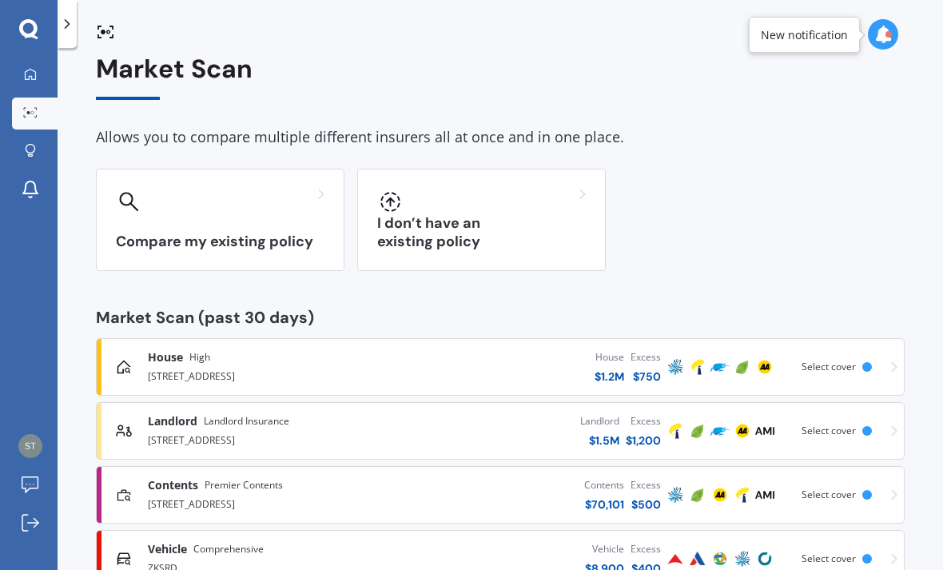
click at [553, 495] on div "Contents $ 70,101 Excess $ 500" at bounding box center [527, 495] width 274 height 48
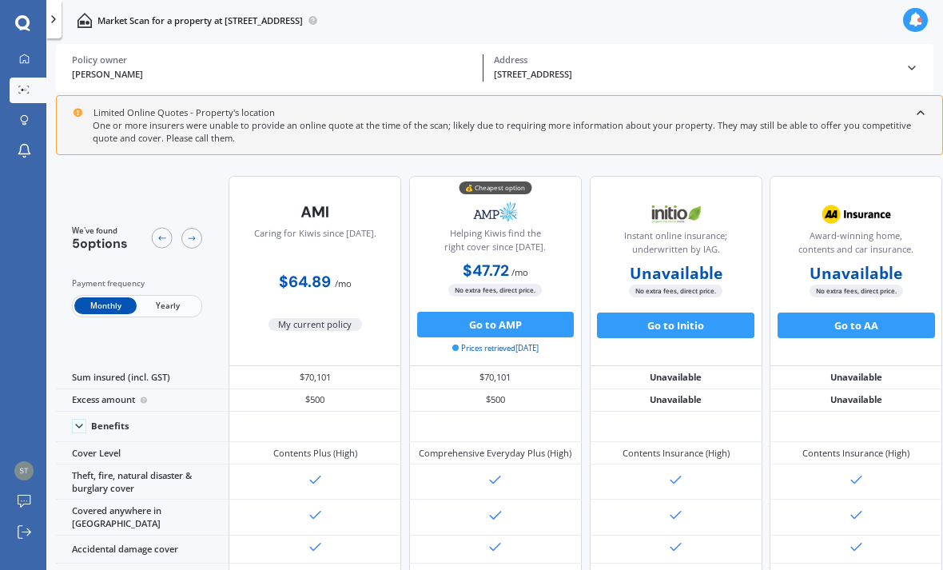
scroll to position [0, 0]
click at [555, 53] on div "Stefan Dalton Policy owner 9 Kaurinui Crescent, One Tree Point 0118 Address" at bounding box center [495, 68] width 846 height 48
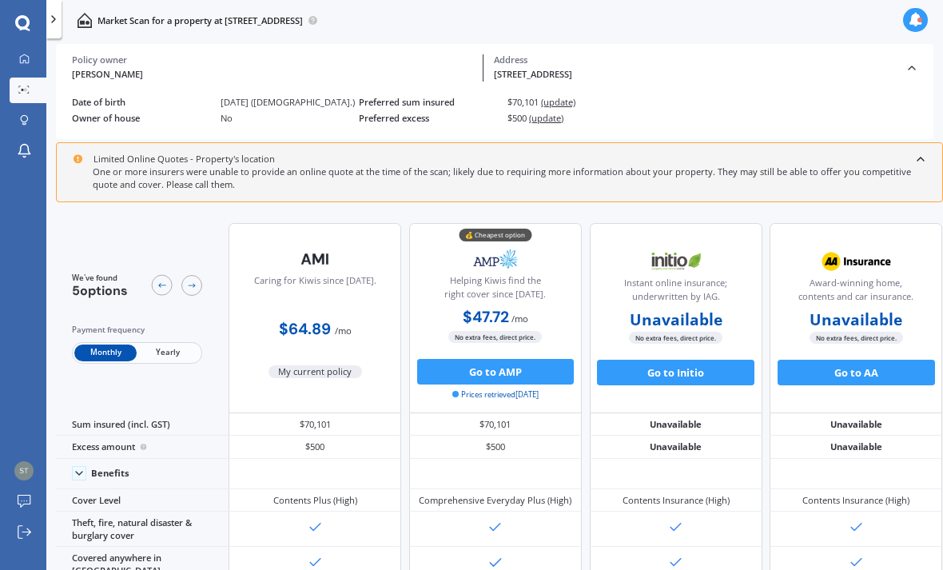
click at [545, 59] on div "Address" at bounding box center [694, 59] width 401 height 11
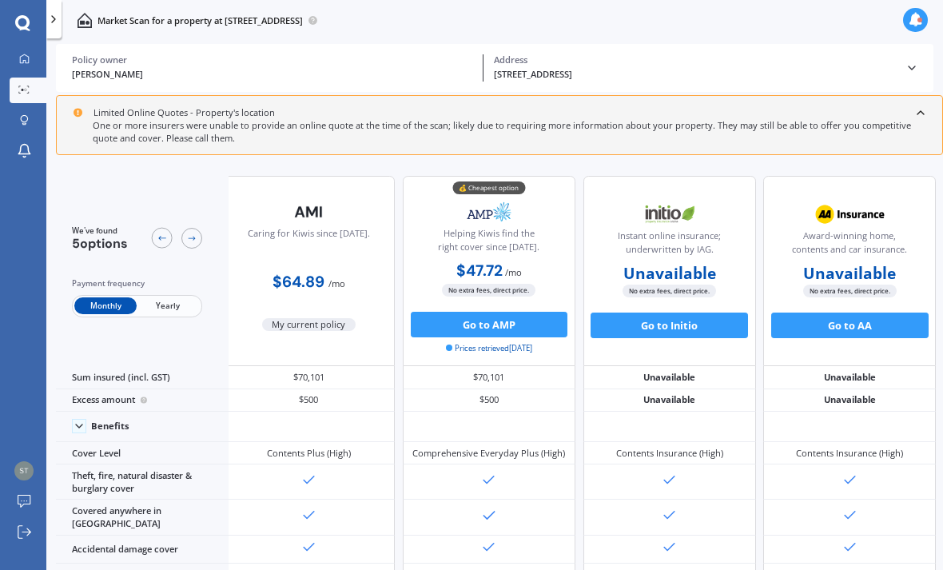
scroll to position [1, 0]
click at [24, 97] on link "Market Scan" at bounding box center [28, 91] width 37 height 26
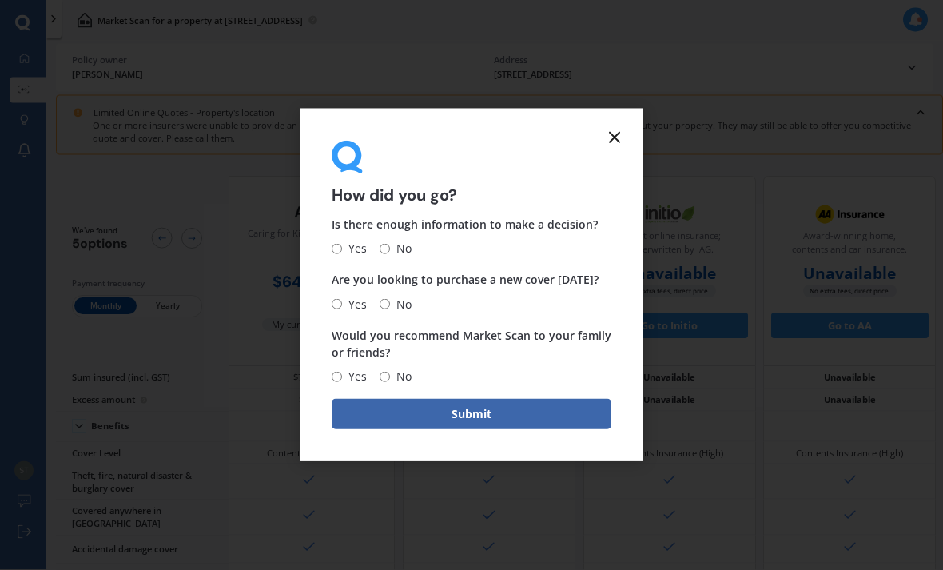
scroll to position [2, 0]
click at [610, 147] on icon at bounding box center [614, 137] width 19 height 19
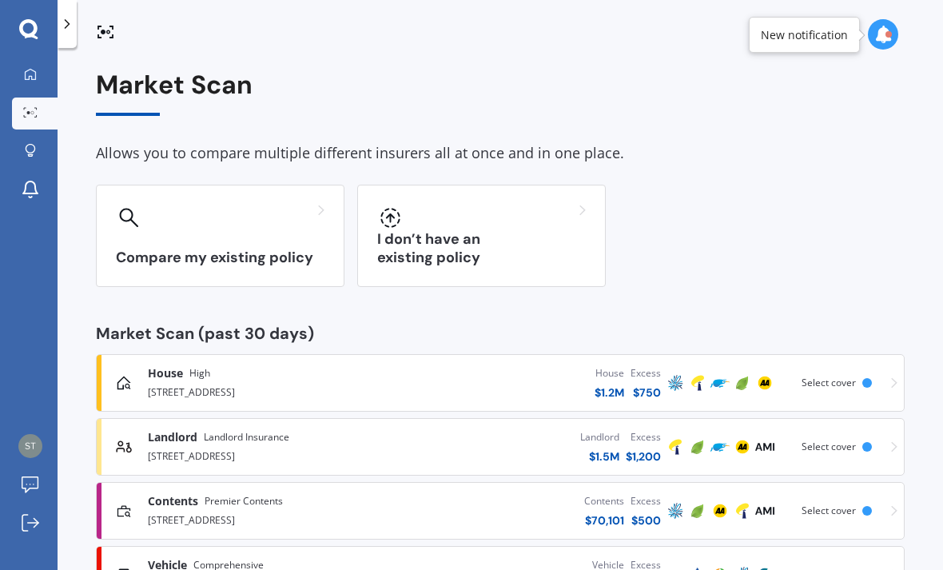
click at [411, 243] on div "I don’t have an existing policy" at bounding box center [481, 236] width 249 height 102
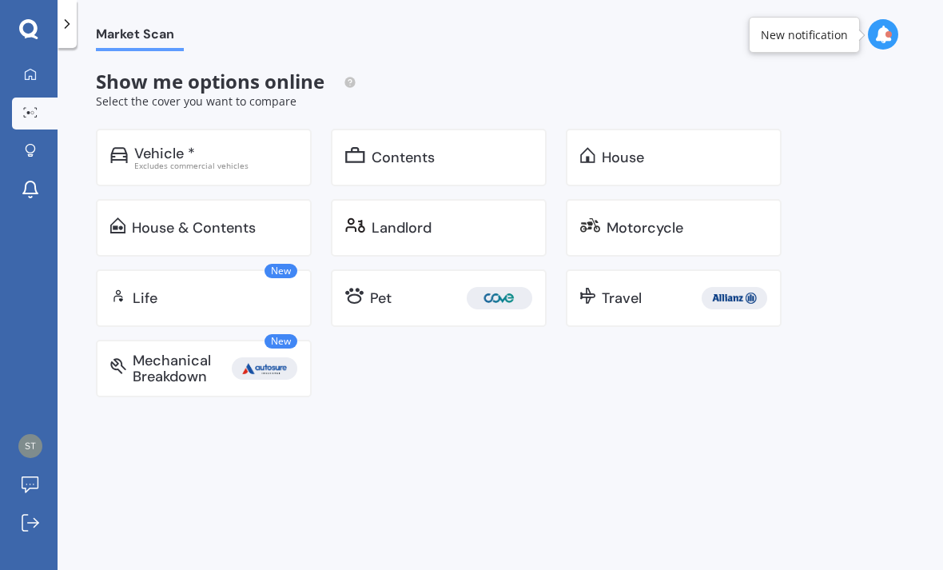
click at [175, 232] on div "House & Contents" at bounding box center [194, 228] width 124 height 16
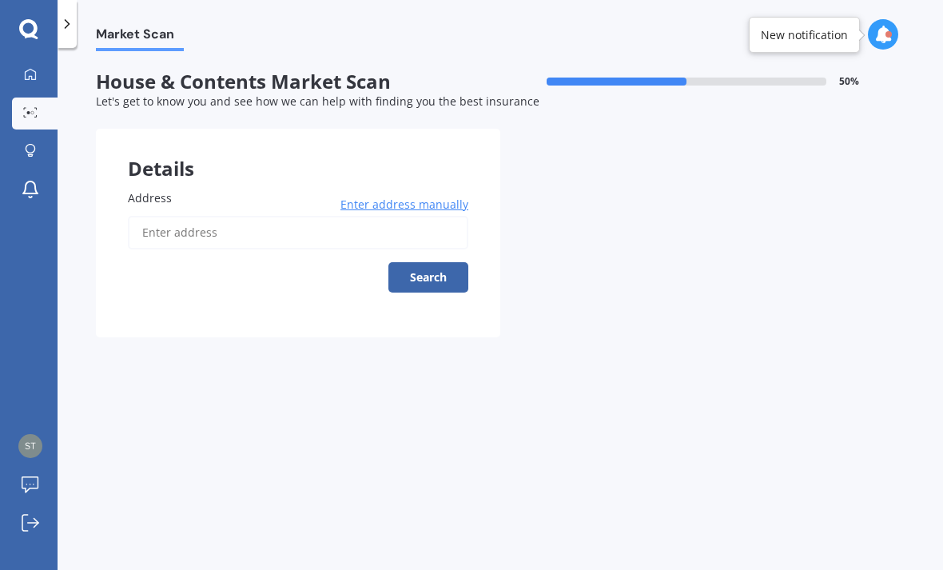
click at [169, 237] on input "Address" at bounding box center [298, 233] width 340 height 34
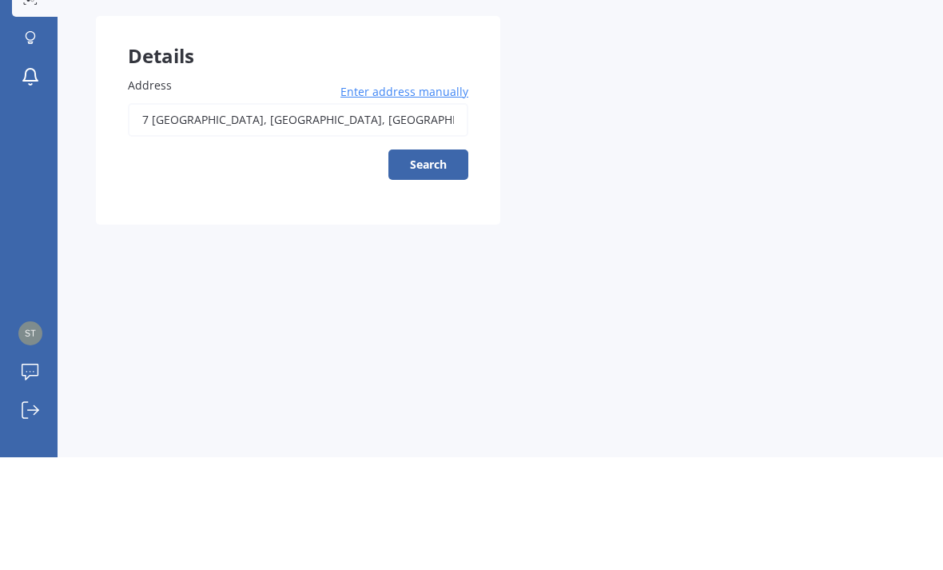
scroll to position [51, 0]
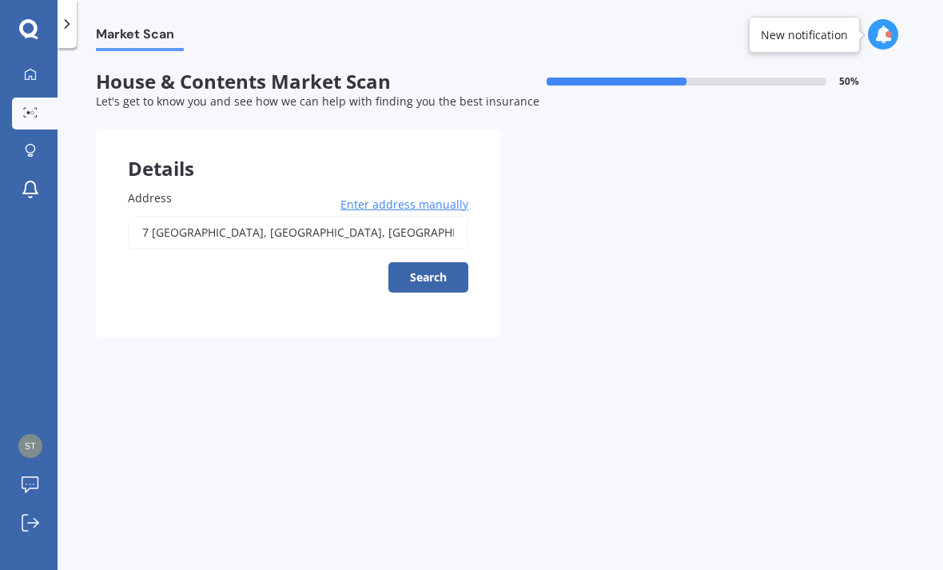
type input "7 Tealmere Grove, Maunu, Whangārei 0110"
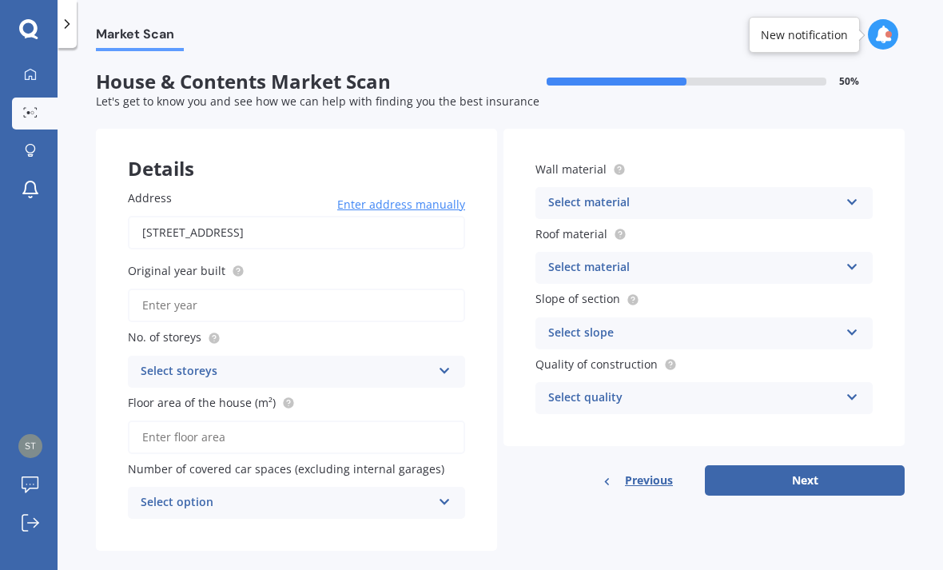
click at [313, 288] on input "Original year built" at bounding box center [296, 305] width 337 height 34
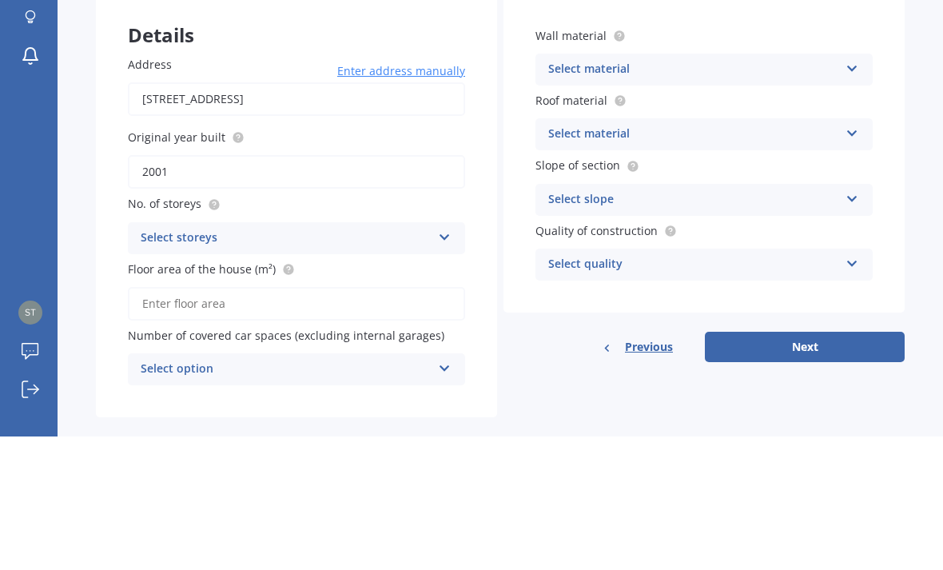
type input "2001"
click at [280, 362] on div "Select storeys" at bounding box center [286, 371] width 291 height 19
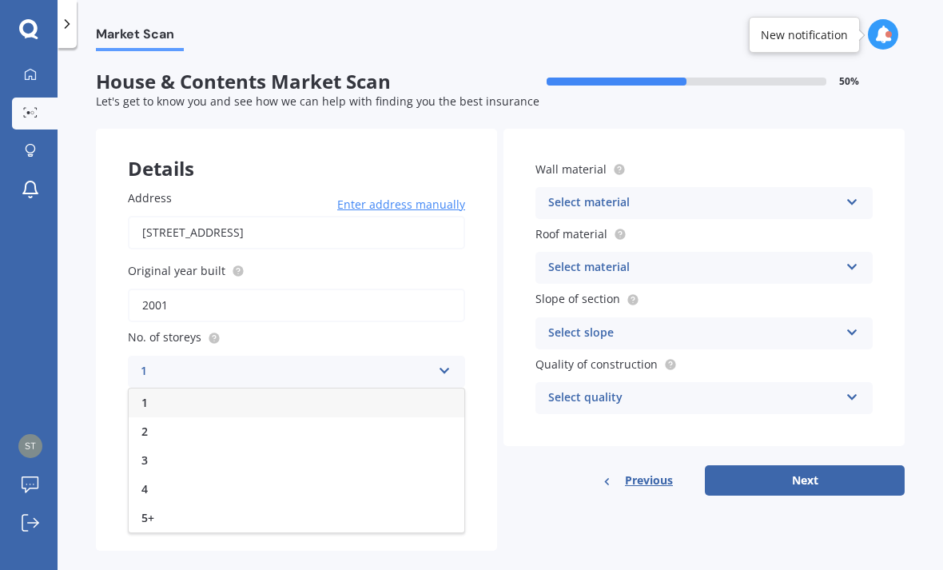
click at [238, 388] on div "1" at bounding box center [297, 402] width 336 height 29
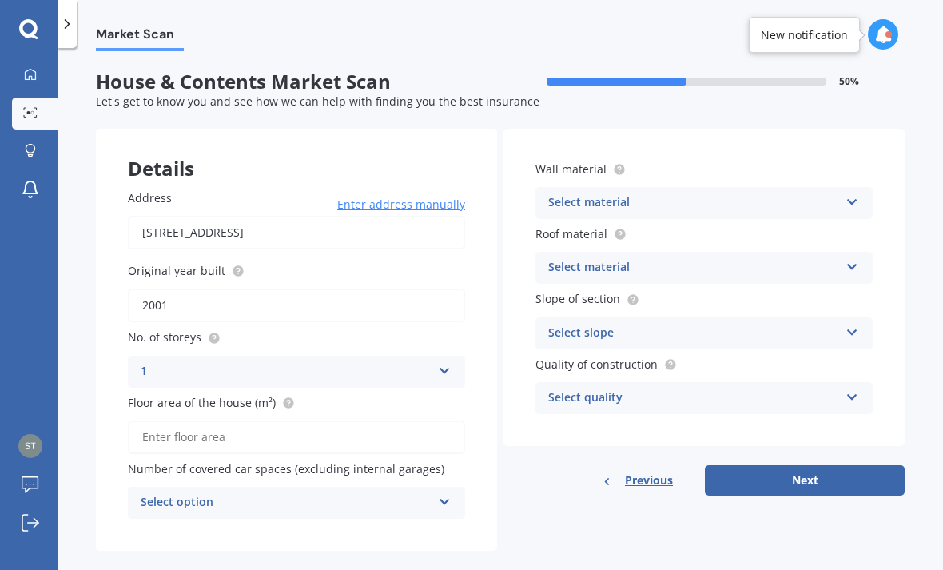
click at [304, 420] on input "Floor area of the house (m²)" at bounding box center [296, 437] width 337 height 34
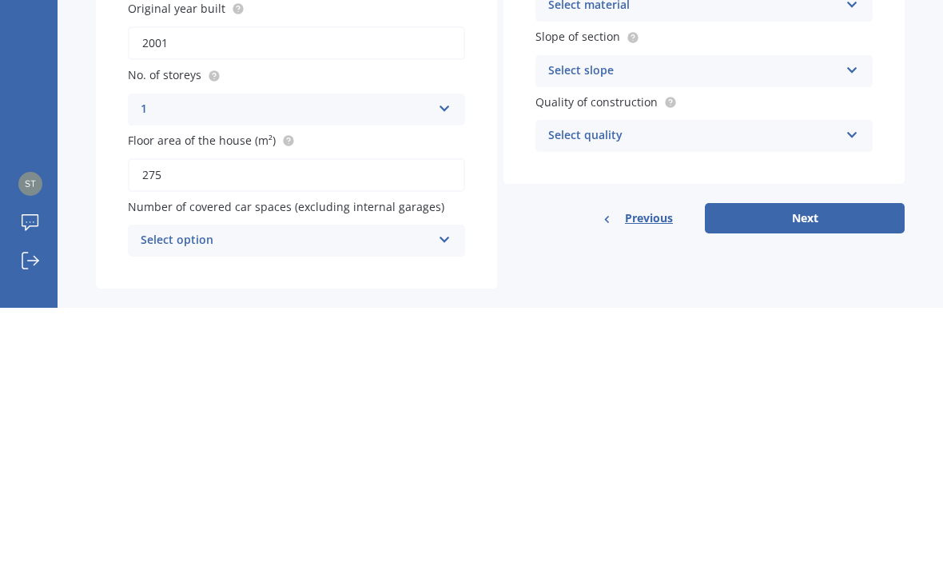
type input "275"
click at [440, 493] on icon at bounding box center [445, 498] width 14 height 11
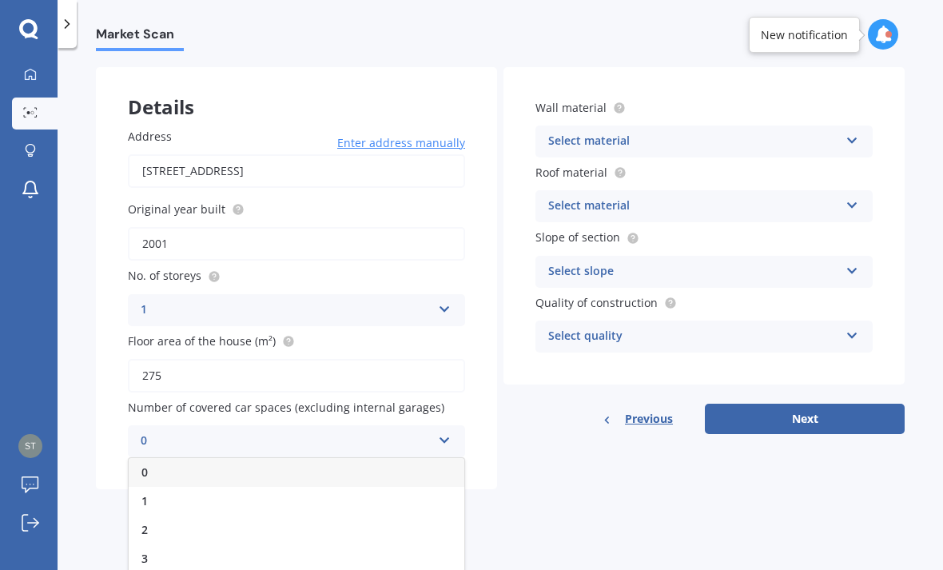
scroll to position [61, 0]
click at [251, 487] on div "1" at bounding box center [297, 501] width 336 height 29
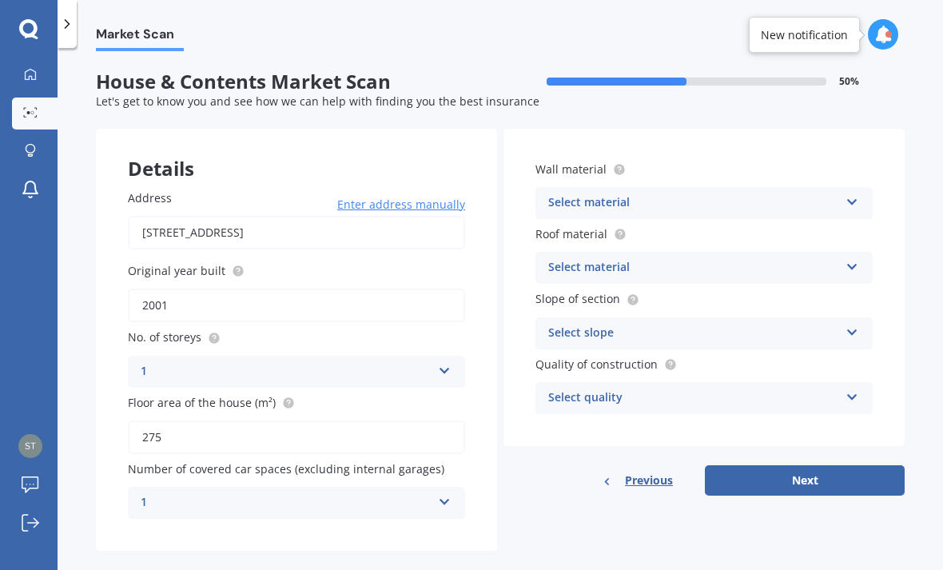
click at [655, 193] on icon at bounding box center [853, 198] width 14 height 11
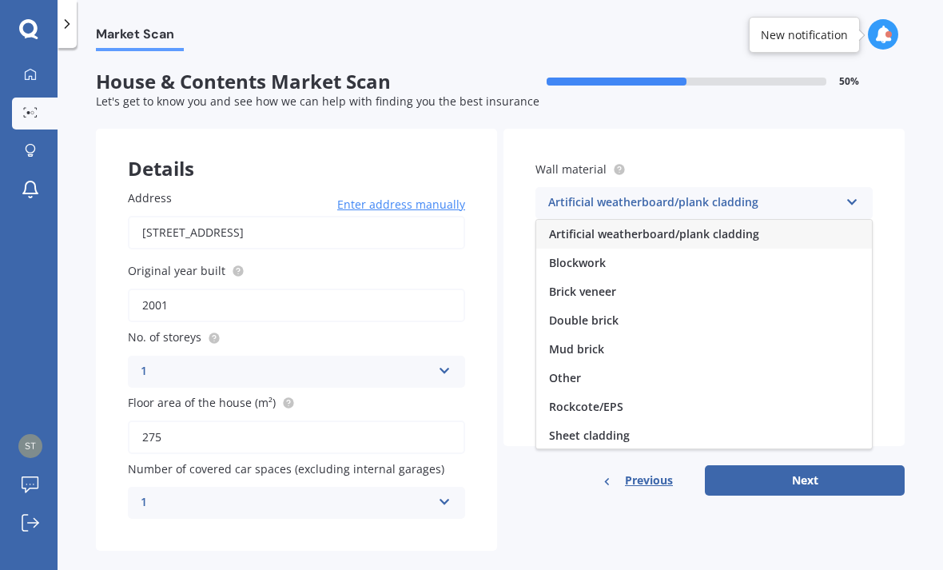
click at [635, 249] on div "Blockwork" at bounding box center [704, 263] width 336 height 29
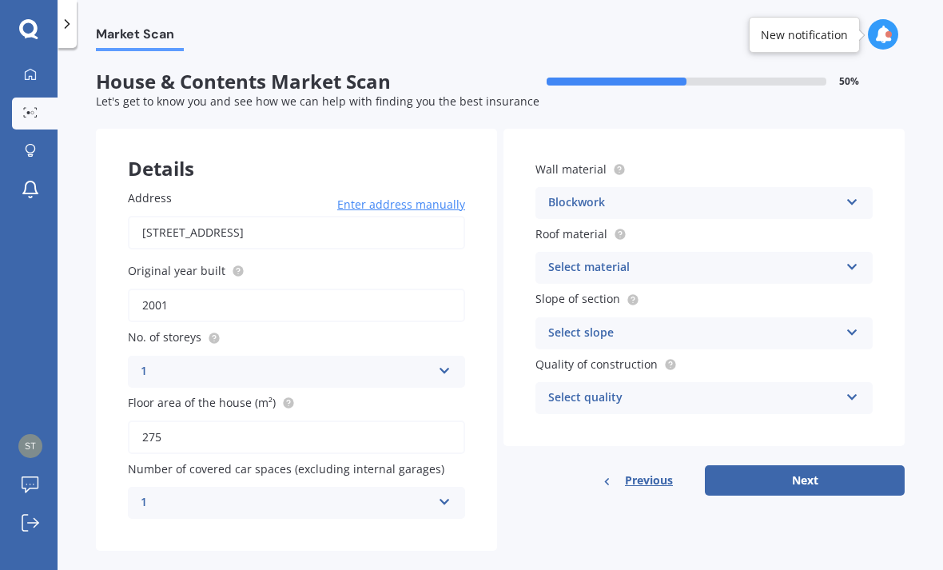
click at [655, 258] on icon at bounding box center [853, 263] width 14 height 11
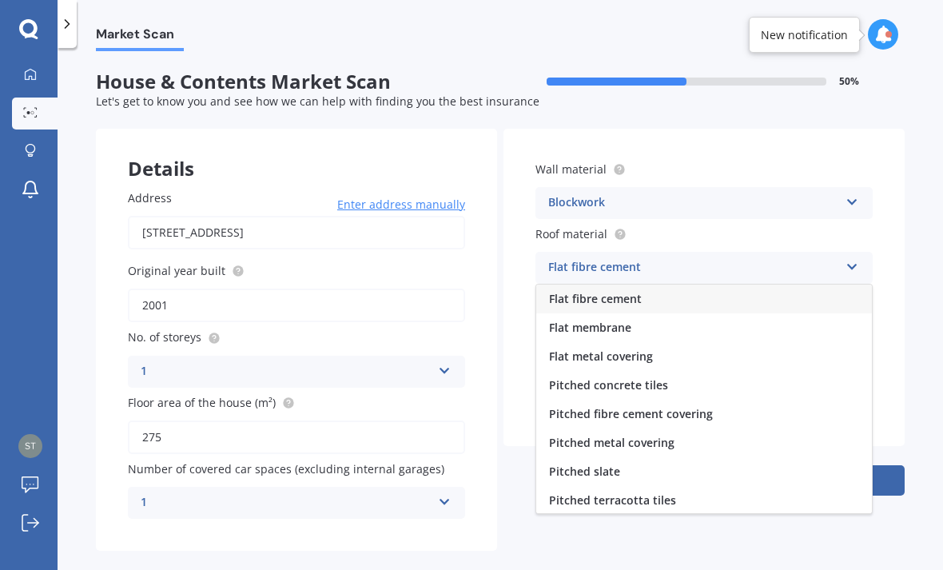
click at [655, 435] on span "Pitched metal covering" at bounding box center [611, 442] width 125 height 15
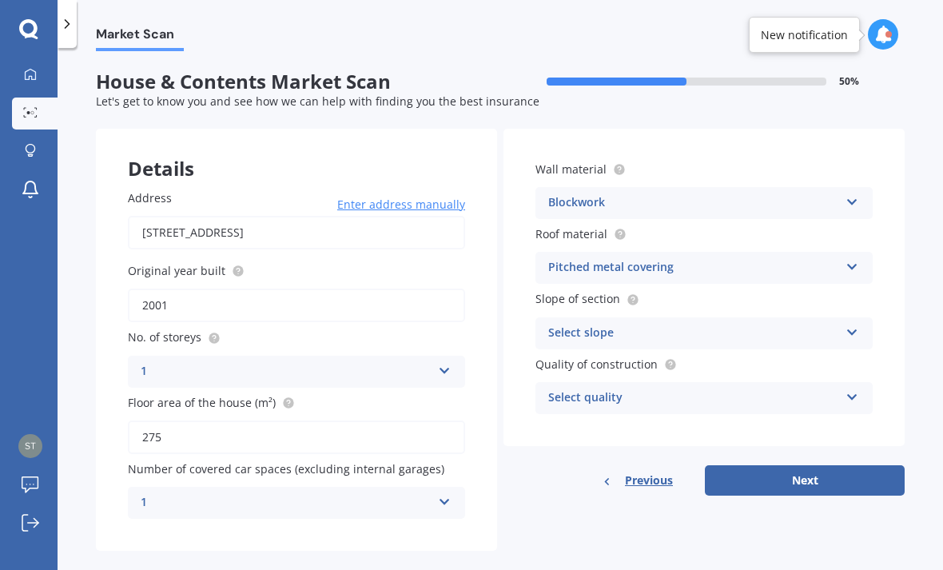
click at [655, 317] on div "Select slope Flat or gentle slope (up to about 5°) Moderate slope (about 15°) S…" at bounding box center [703, 333] width 337 height 32
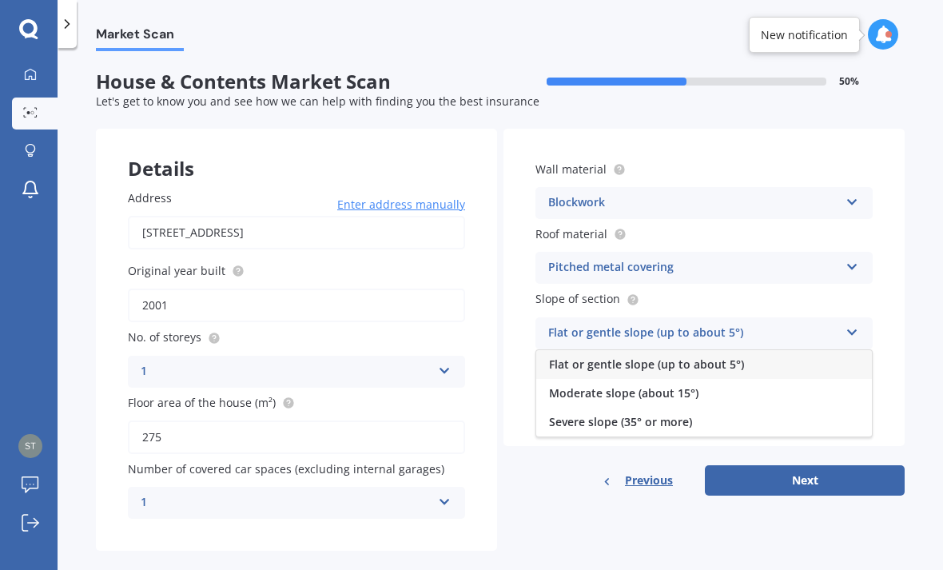
click at [655, 356] on span "Flat or gentle slope (up to about 5°)" at bounding box center [646, 363] width 195 height 15
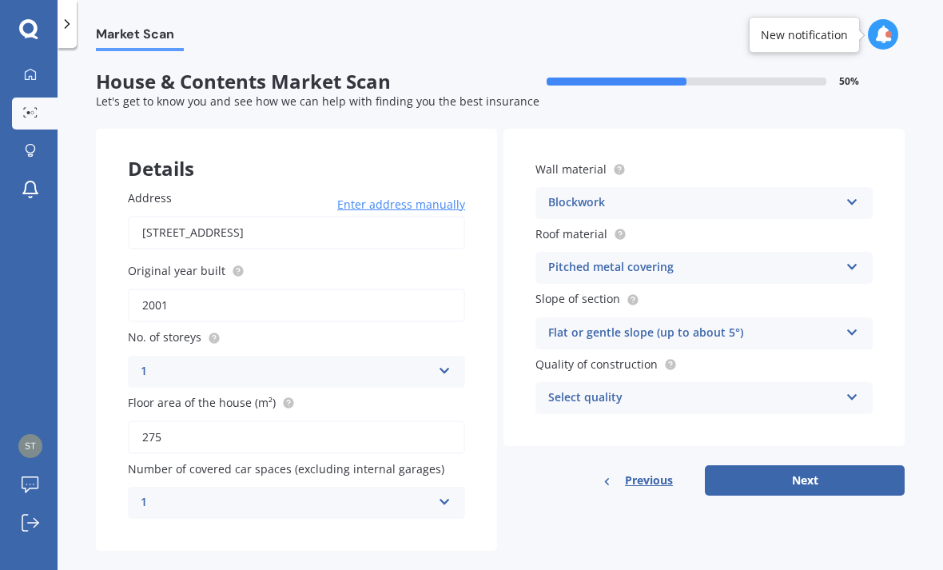
click at [655, 388] on icon at bounding box center [853, 393] width 14 height 11
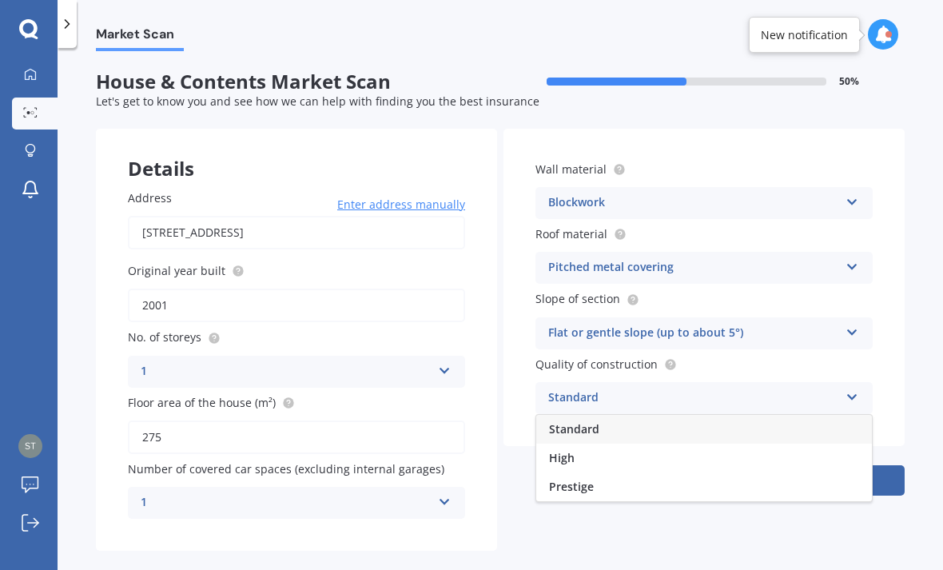
click at [655, 415] on div "Standard" at bounding box center [704, 429] width 336 height 29
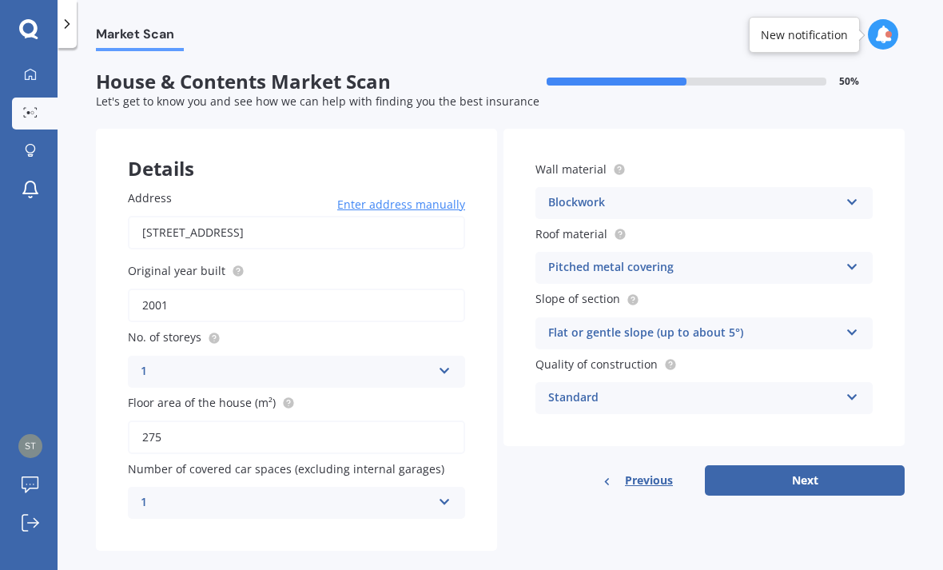
click at [655, 465] on button "Next" at bounding box center [805, 480] width 200 height 30
select select "07"
select select "06"
select select "1979"
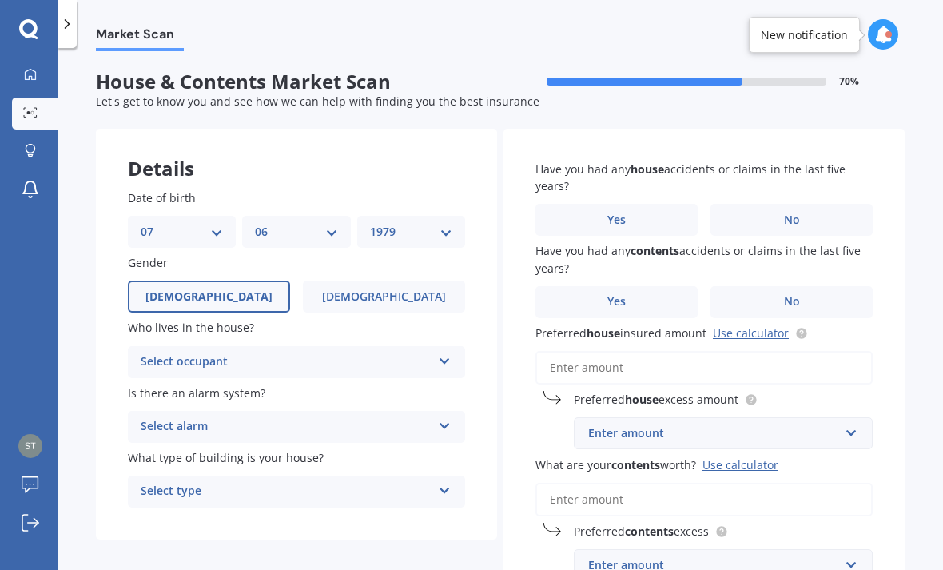
click at [454, 346] on div "Select occupant Owner Owner + Boarder" at bounding box center [296, 362] width 337 height 32
click at [405, 379] on div "Owner" at bounding box center [297, 393] width 336 height 29
click at [449, 417] on icon at bounding box center [445, 422] width 14 height 11
click at [383, 501] on div "No" at bounding box center [297, 515] width 336 height 29
click at [444, 482] on icon at bounding box center [445, 487] width 14 height 11
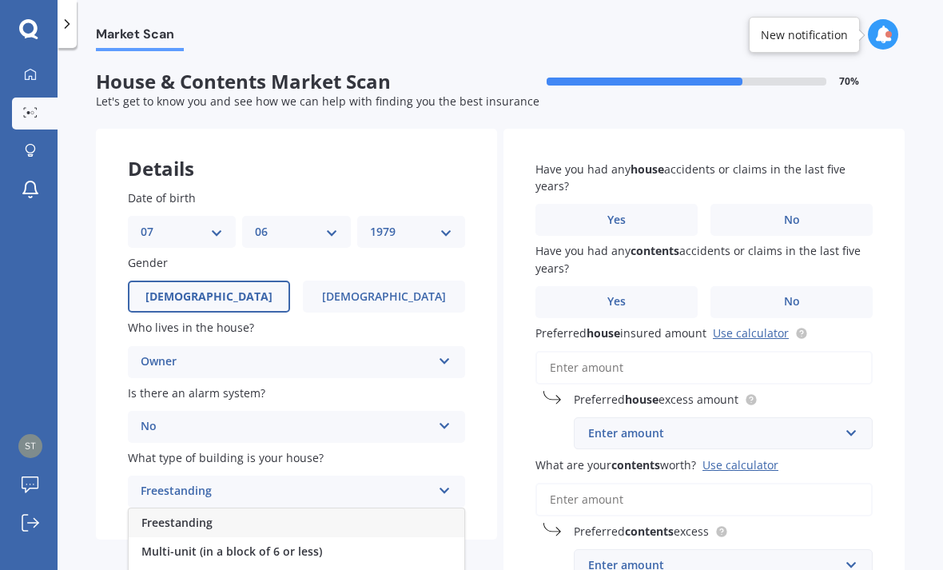
click at [401, 508] on div "Freestanding" at bounding box center [297, 522] width 336 height 29
click at [628, 204] on label "Yes" at bounding box center [616, 220] width 162 height 32
click at [0, 0] on input "Yes" at bounding box center [0, 0] width 0 height 0
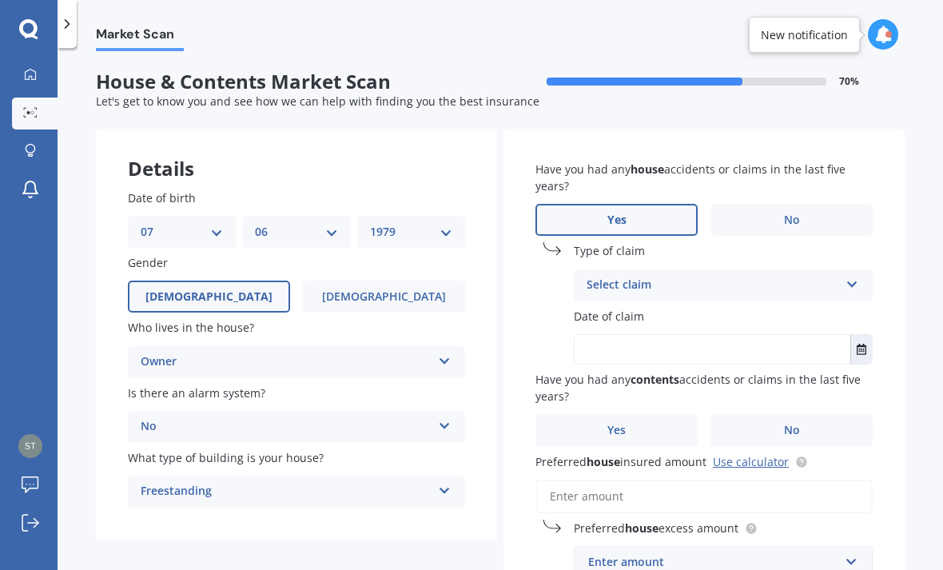
click at [655, 276] on icon at bounding box center [853, 281] width 14 height 11
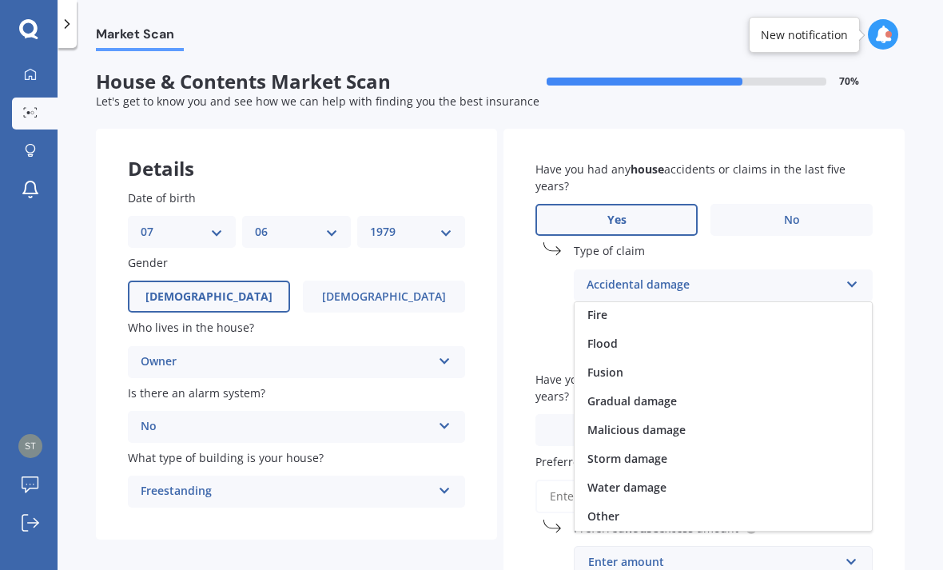
scroll to position [117, 0]
click at [632, 502] on div "Other" at bounding box center [723, 516] width 297 height 29
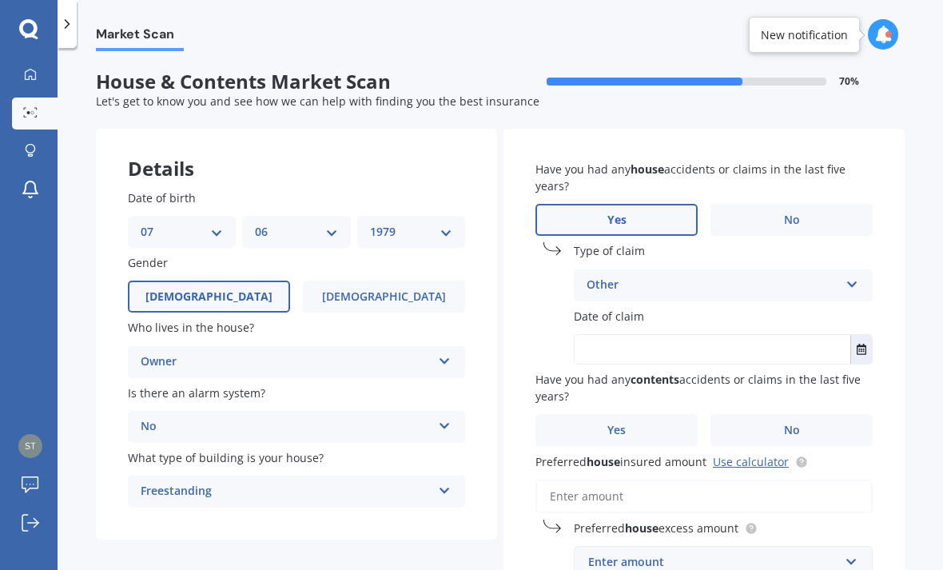
click at [655, 335] on input "text" at bounding box center [713, 349] width 276 height 29
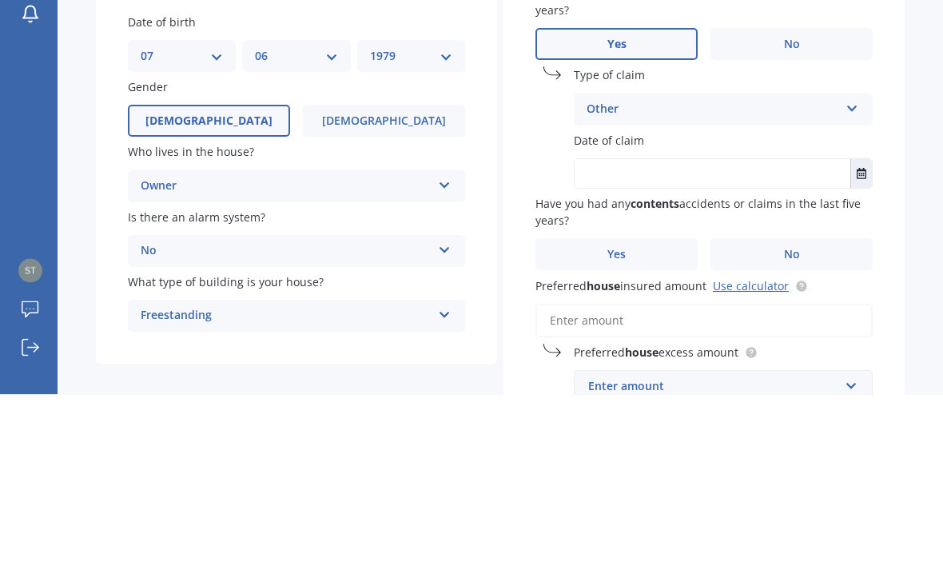
click at [655, 335] on button "Select date" at bounding box center [861, 349] width 22 height 29
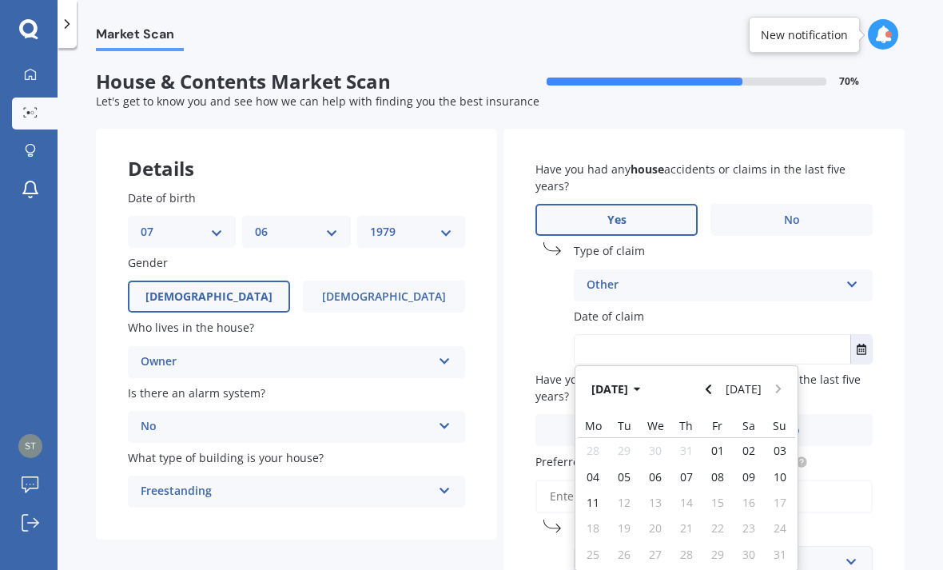
click at [640, 388] on icon "button" at bounding box center [637, 390] width 6 height 4
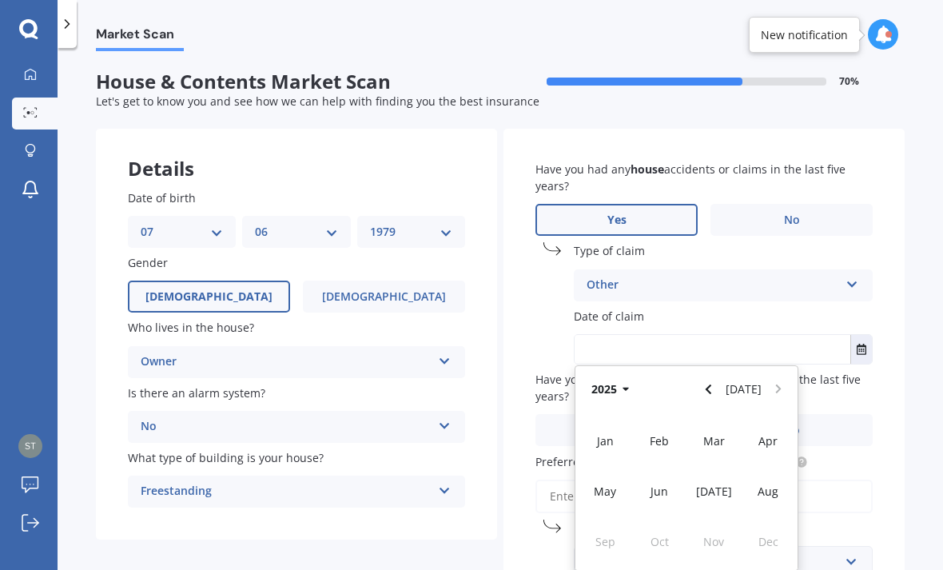
click at [624, 388] on icon "button" at bounding box center [626, 390] width 6 height 4
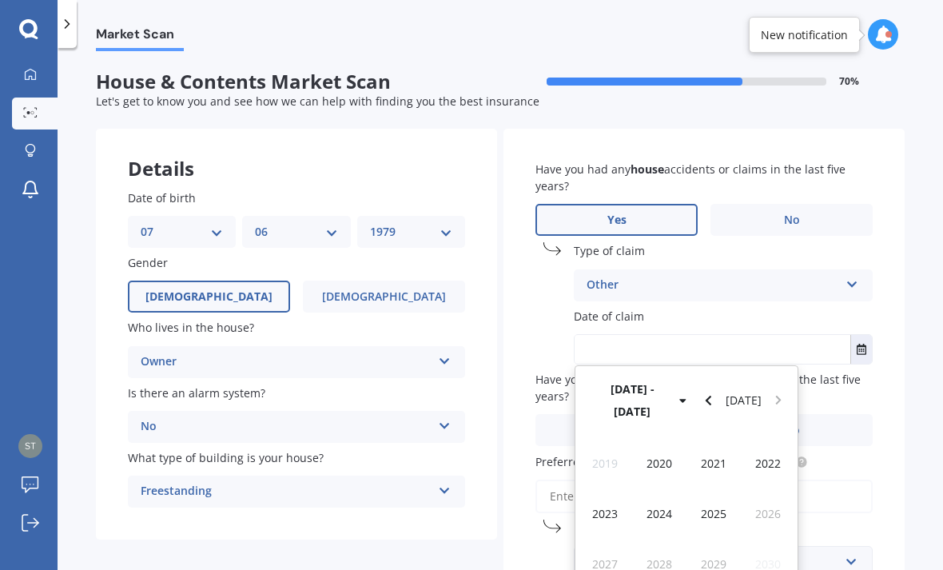
click at [655, 506] on span "2024" at bounding box center [660, 513] width 26 height 15
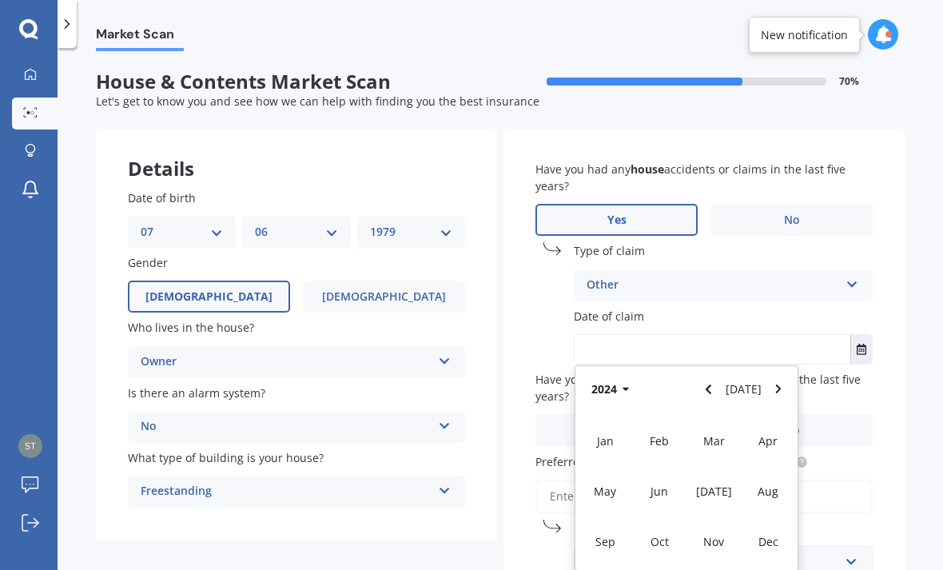
click at [655, 534] on span "Nov" at bounding box center [713, 541] width 21 height 15
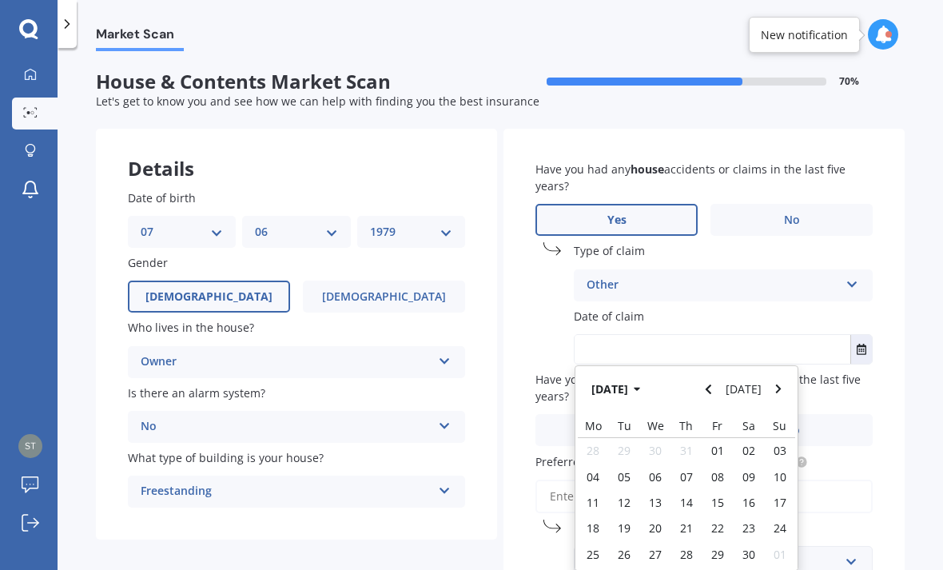
click at [595, 495] on span "11" at bounding box center [593, 502] width 13 height 15
type input "11/11/2024"
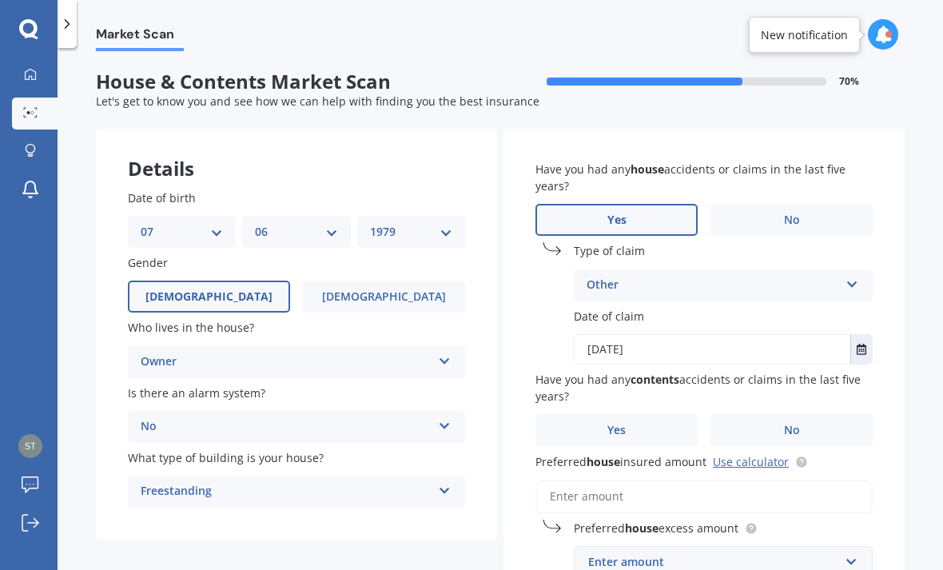
click at [655, 414] on label "No" at bounding box center [791, 430] width 162 height 32
click at [0, 0] on input "No" at bounding box center [0, 0] width 0 height 0
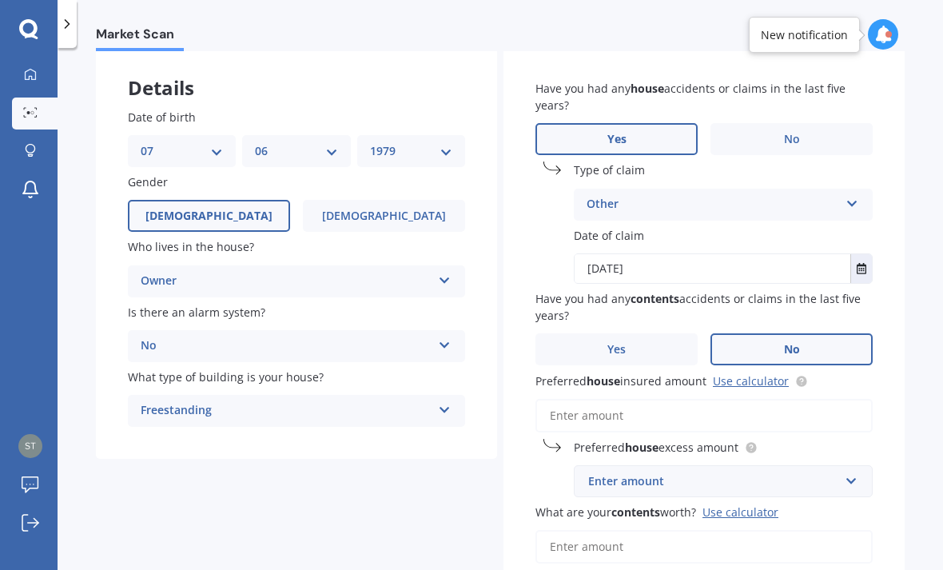
scroll to position [97, 0]
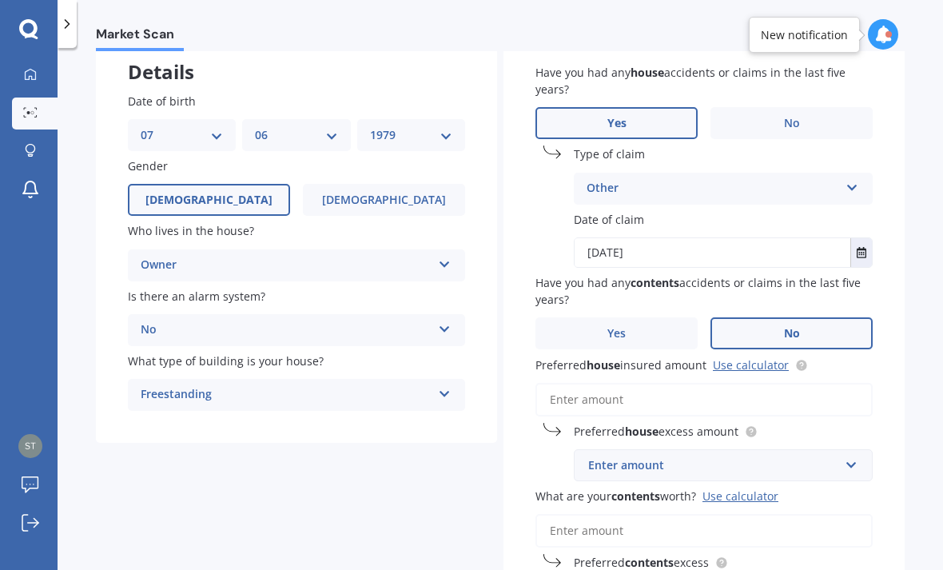
click at [655, 383] on input "Preferred house insured amount Use calculator" at bounding box center [703, 400] width 337 height 34
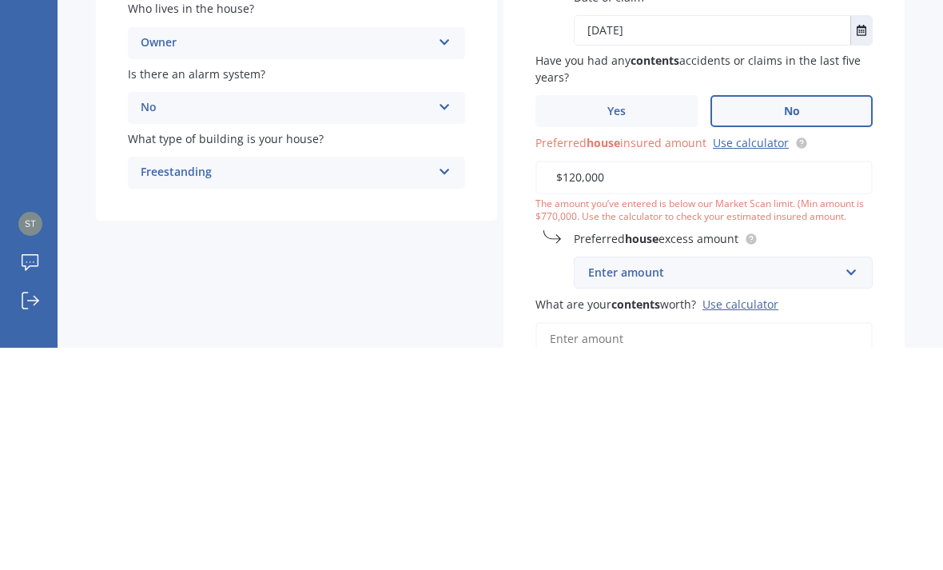
type input "$1,200,000"
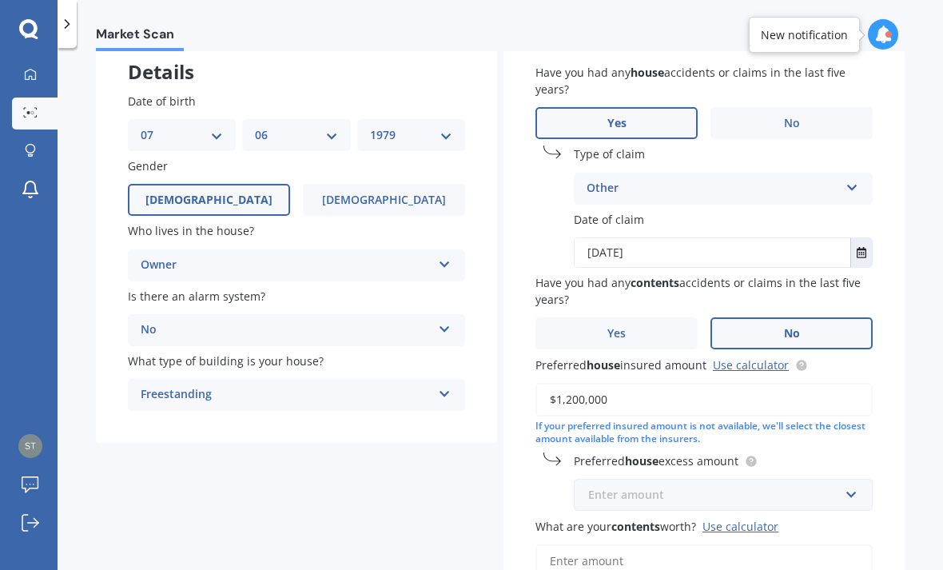
click at [655, 479] on input "text" at bounding box center [717, 494] width 285 height 30
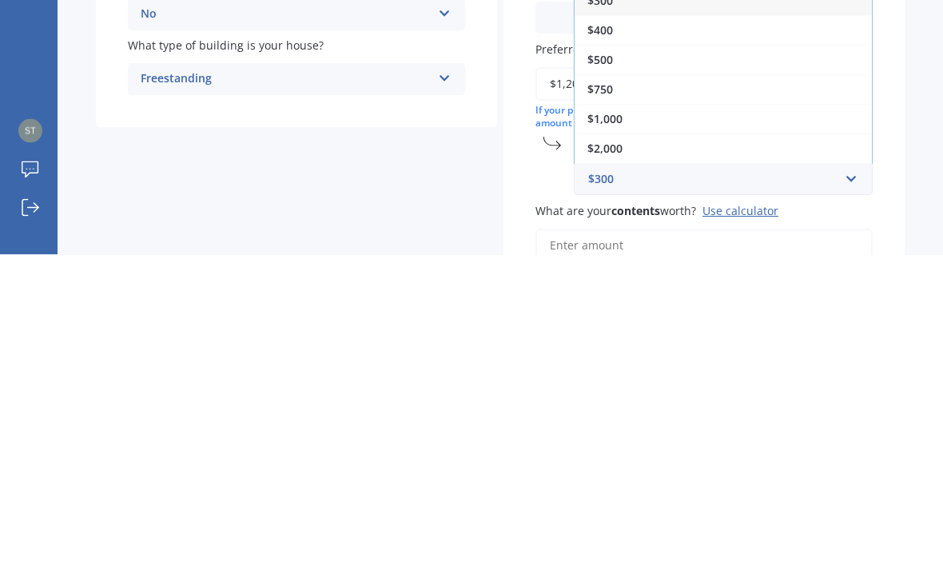
click at [620, 390] on div "$750" at bounding box center [723, 405] width 297 height 30
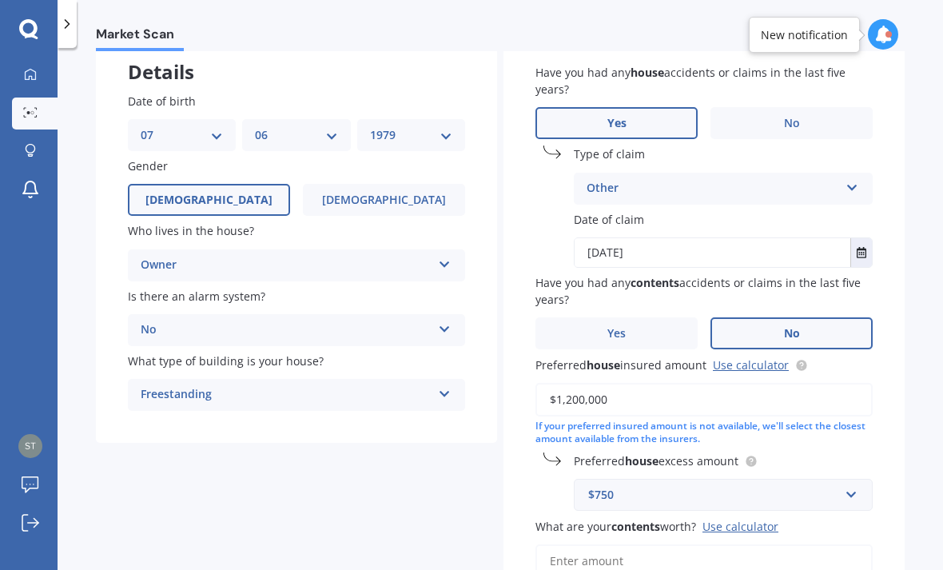
click at [655, 544] on input "What are your contents worth? Use calculator" at bounding box center [703, 561] width 337 height 34
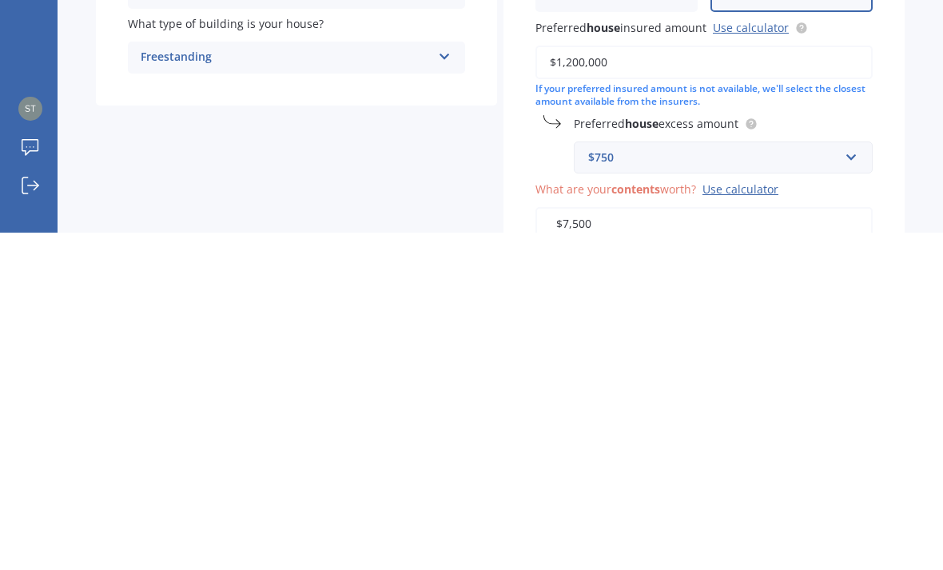
type input "$75,000"
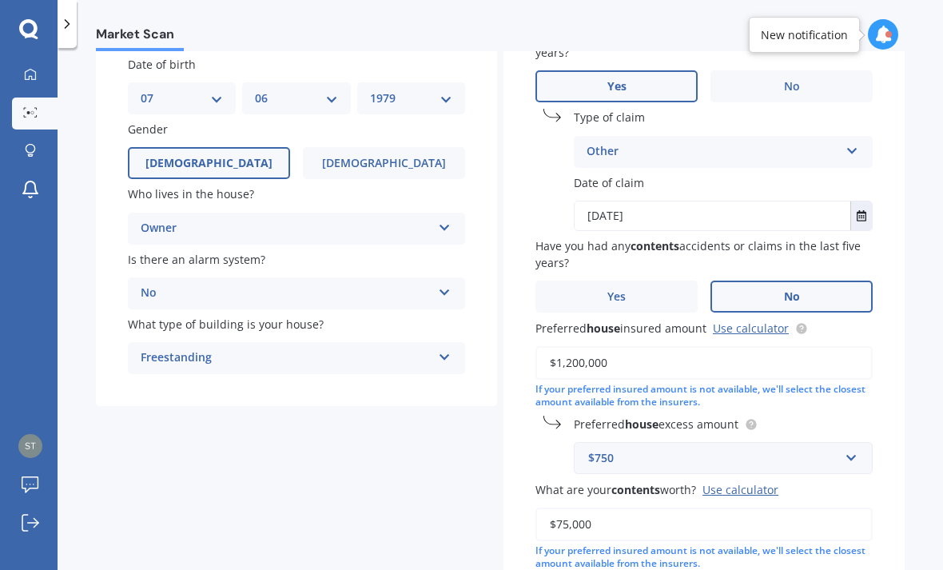
scroll to position [194, 0]
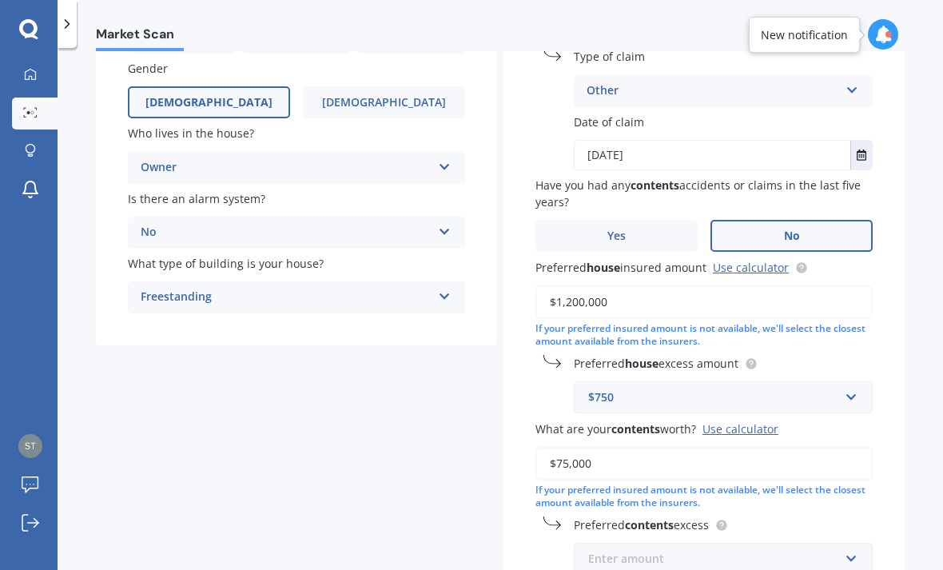
click at [655, 543] on input "text" at bounding box center [717, 558] width 285 height 30
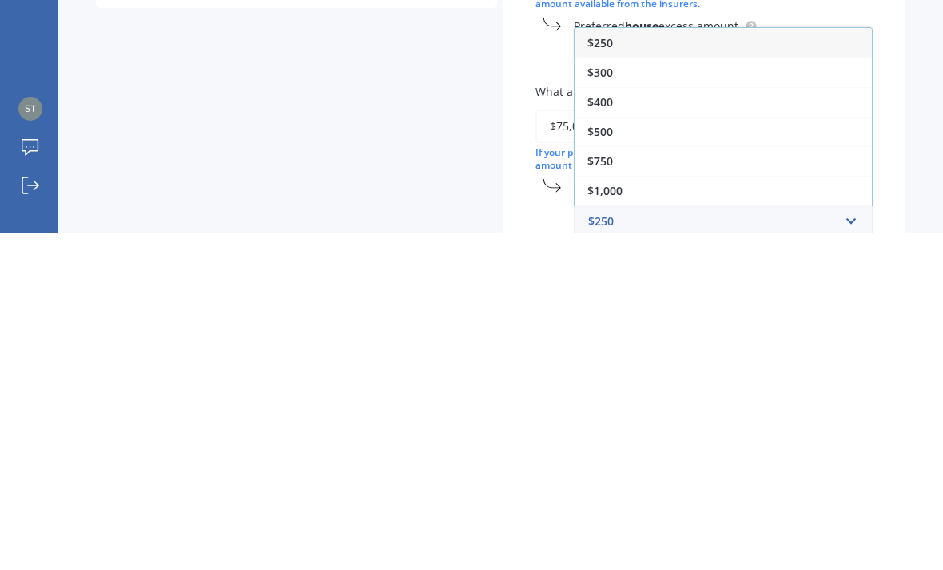
click at [633, 454] on div "$500" at bounding box center [723, 469] width 297 height 30
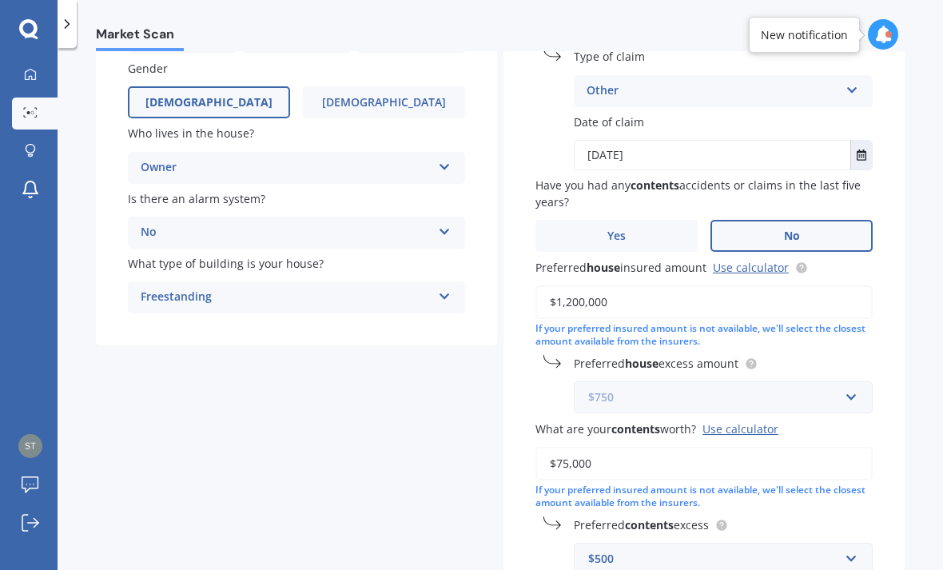
click at [655, 382] on input "text" at bounding box center [717, 397] width 285 height 30
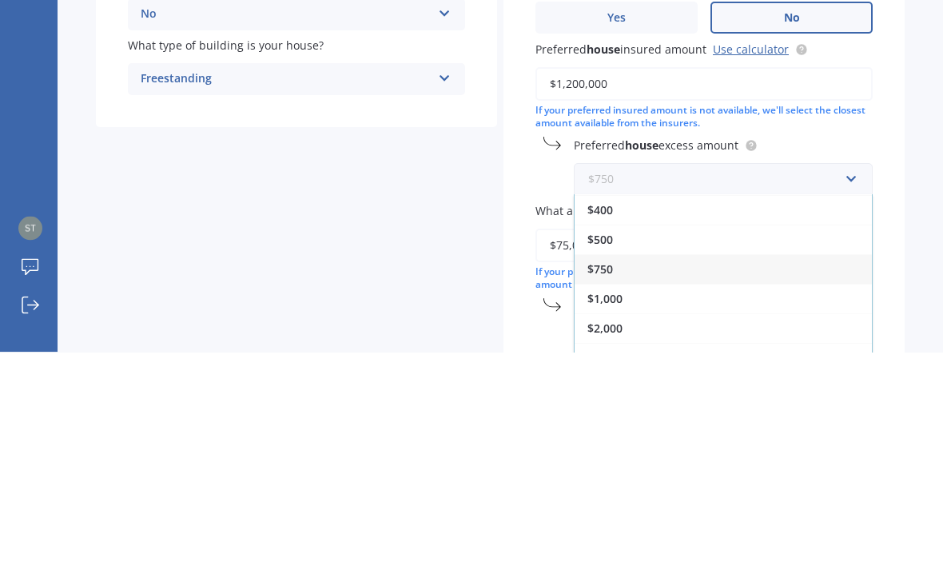
scroll to position [29, 0]
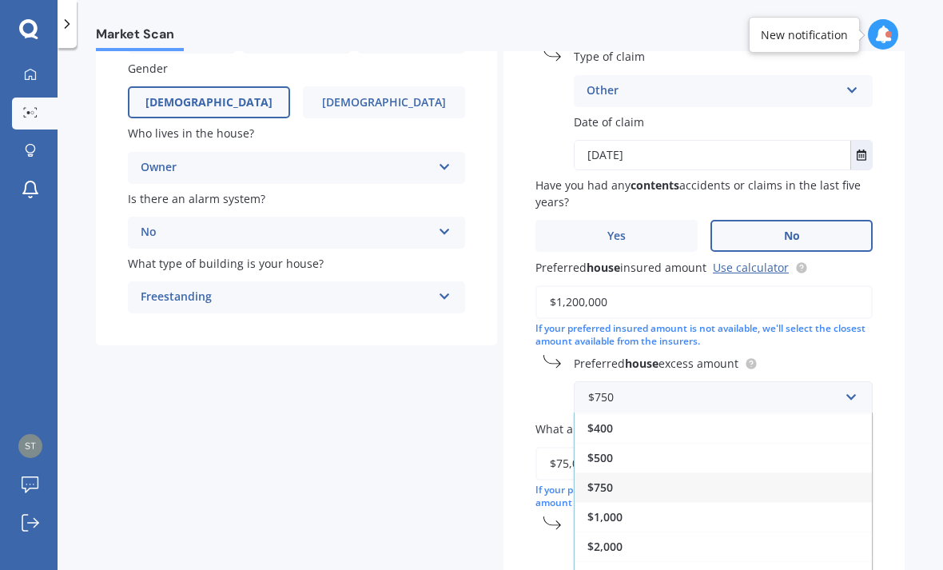
click at [636, 502] on div "$1,000" at bounding box center [723, 517] width 297 height 30
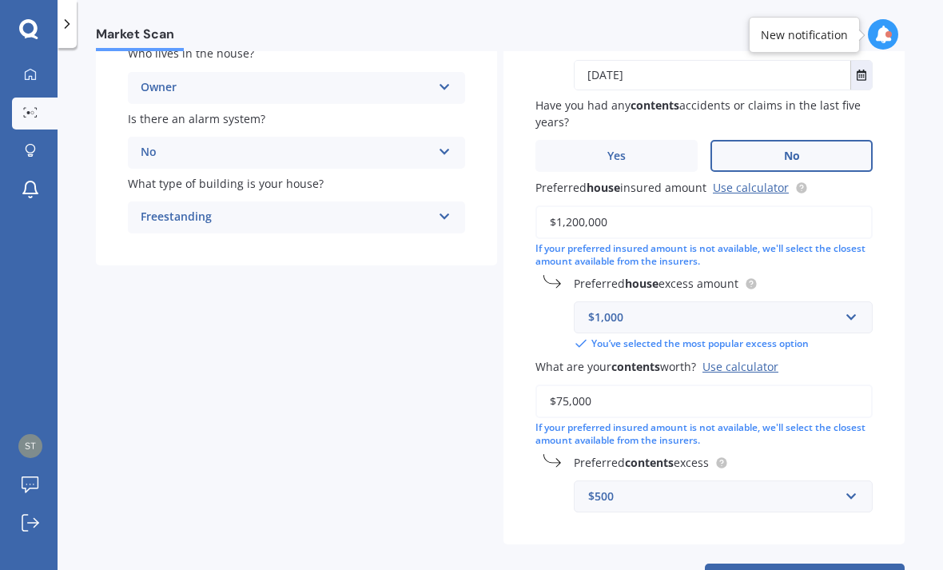
scroll to position [273, 0]
click at [655, 482] on input "text" at bounding box center [717, 497] width 285 height 30
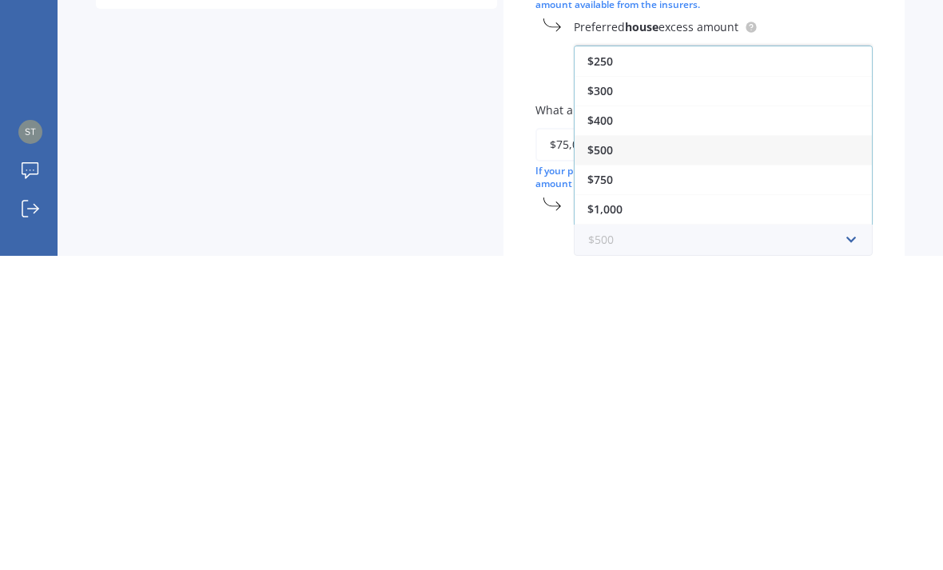
scroll to position [213, 0]
click at [655, 452] on div "$500" at bounding box center [723, 467] width 297 height 30
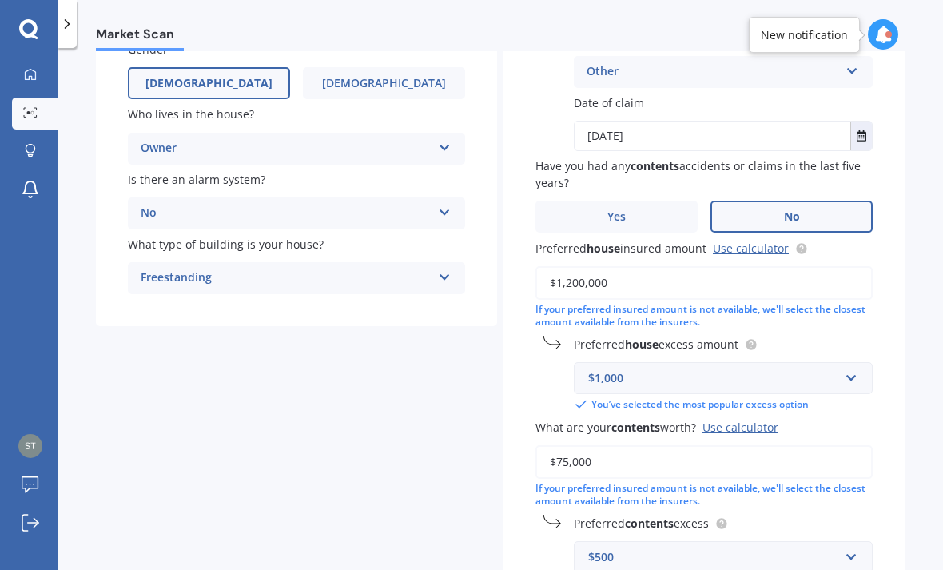
click at [655, 446] on div "Have you had any house accidents or claims in the last five years? Yes No Type …" at bounding box center [703, 260] width 401 height 690
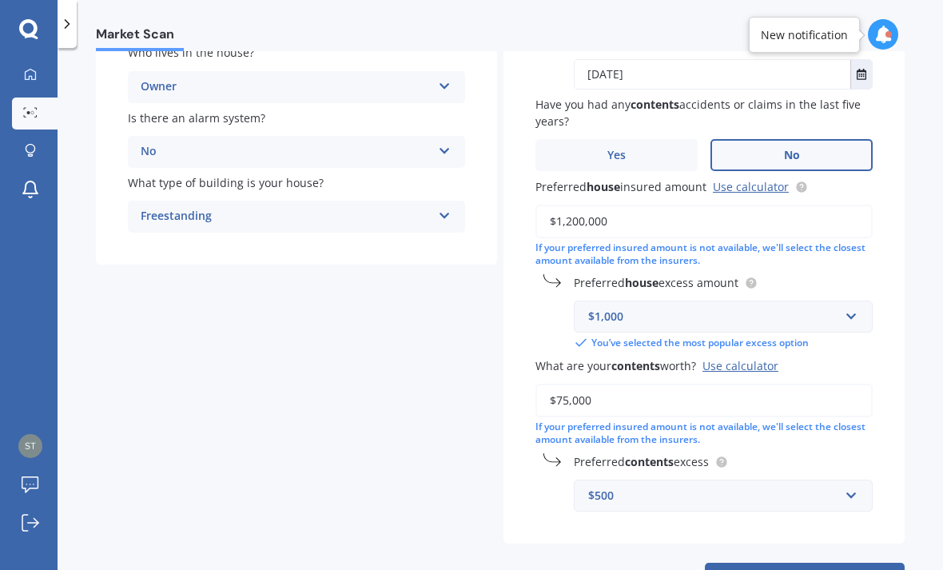
scroll to position [273, 0]
click at [655, 564] on button "Next" at bounding box center [805, 579] width 200 height 30
select select "07"
select select "06"
select select "1979"
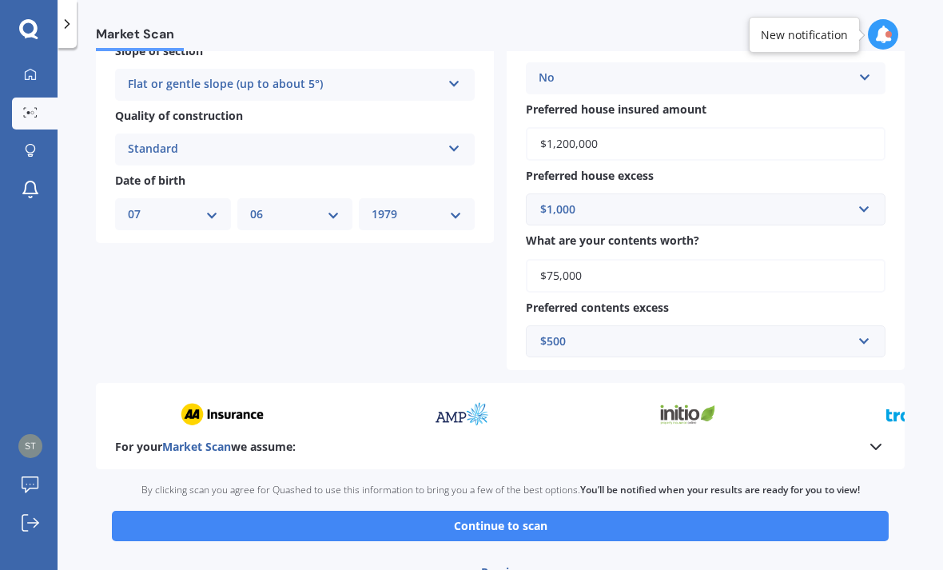
scroll to position [559, 0]
click at [655, 511] on button "Continue to scan" at bounding box center [500, 526] width 777 height 30
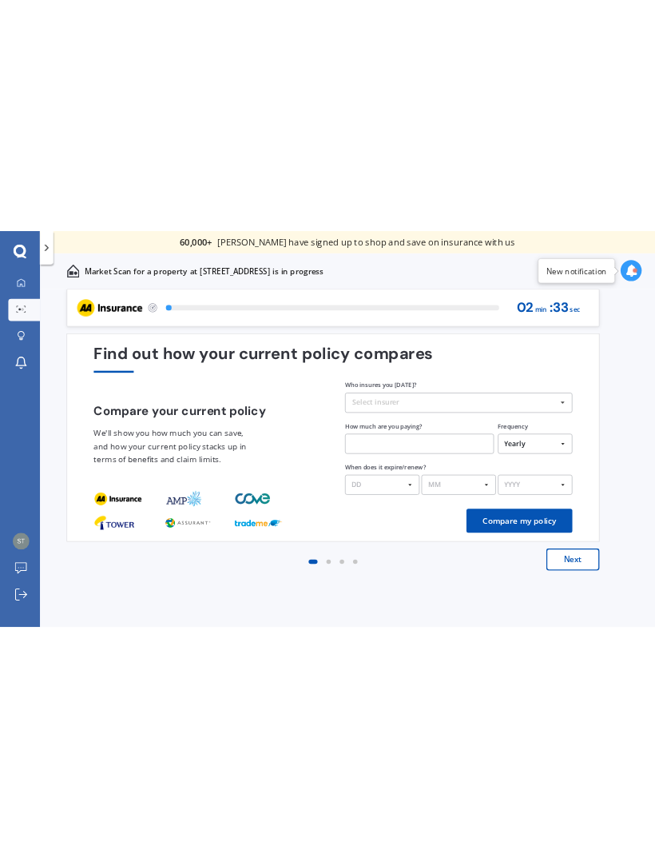
scroll to position [0, 0]
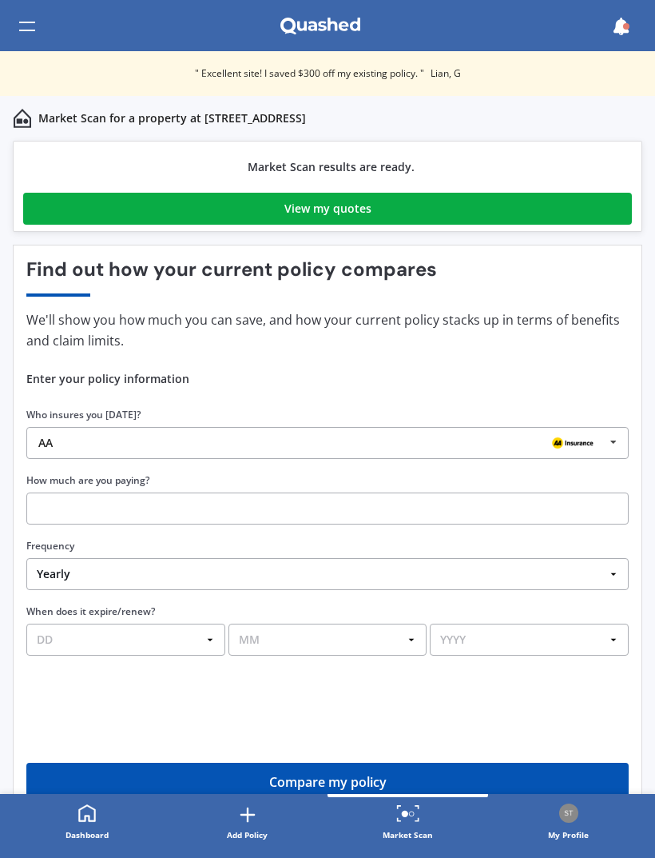
click at [397, 207] on link "View my quotes" at bounding box center [327, 209] width 609 height 32
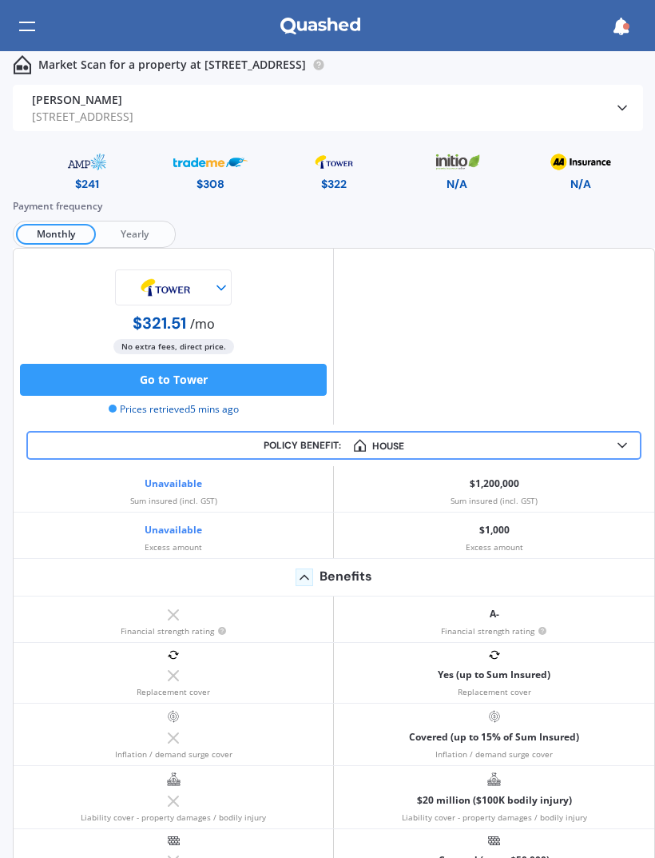
click at [92, 174] on img at bounding box center [87, 162] width 74 height 28
click at [90, 173] on img at bounding box center [87, 162] width 74 height 28
